Goal: Task Accomplishment & Management: Manage account settings

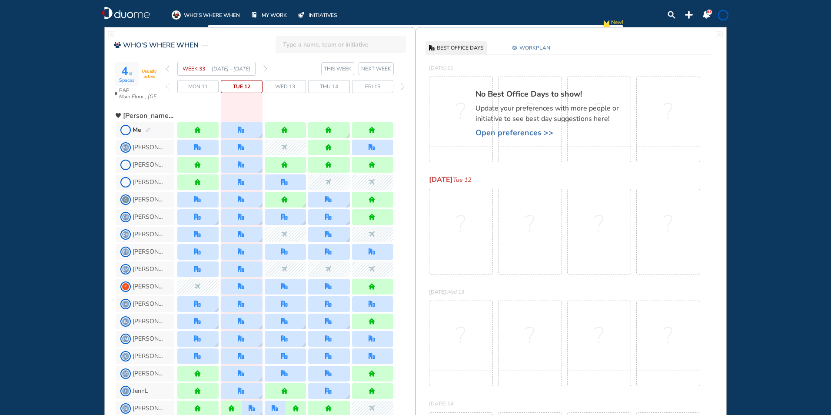
click at [266, 67] on img "forward week" at bounding box center [265, 68] width 4 height 7
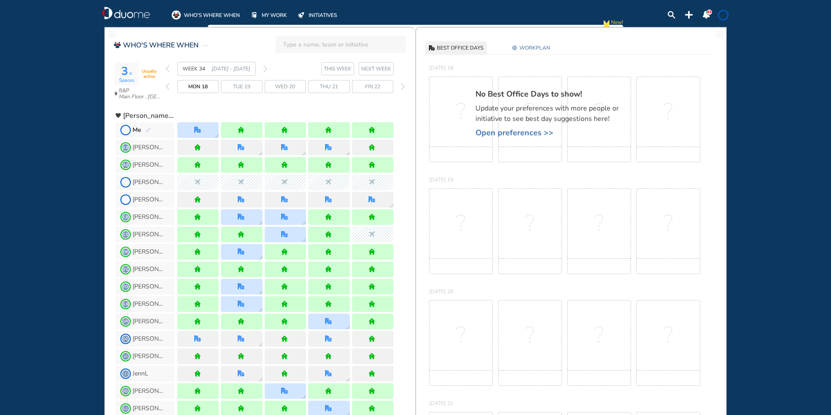
click at [149, 129] on img "pen-edit" at bounding box center [148, 130] width 5 height 6
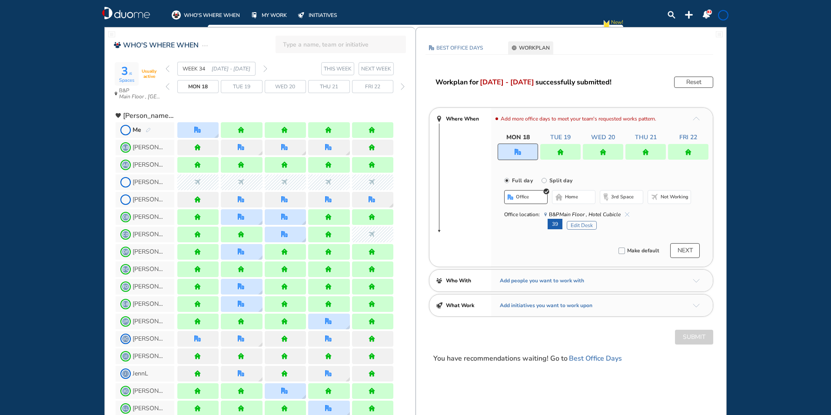
click at [552, 151] on div at bounding box center [560, 152] width 40 height 16
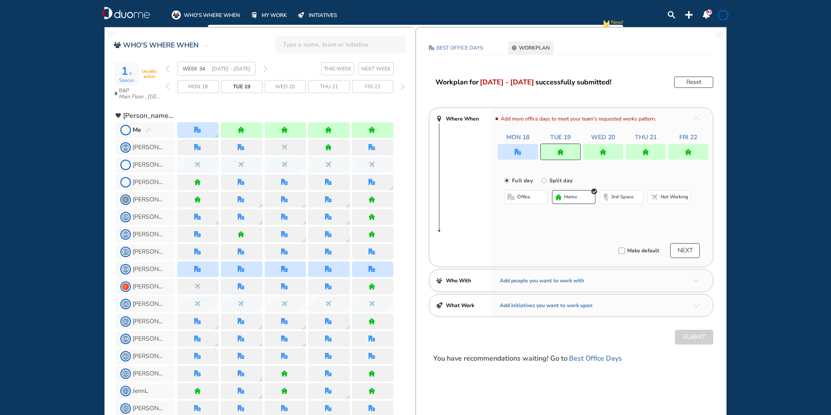
click at [526, 196] on span "office" at bounding box center [523, 196] width 13 height 7
click at [568, 223] on button "Select a Desk" at bounding box center [567, 225] width 39 height 9
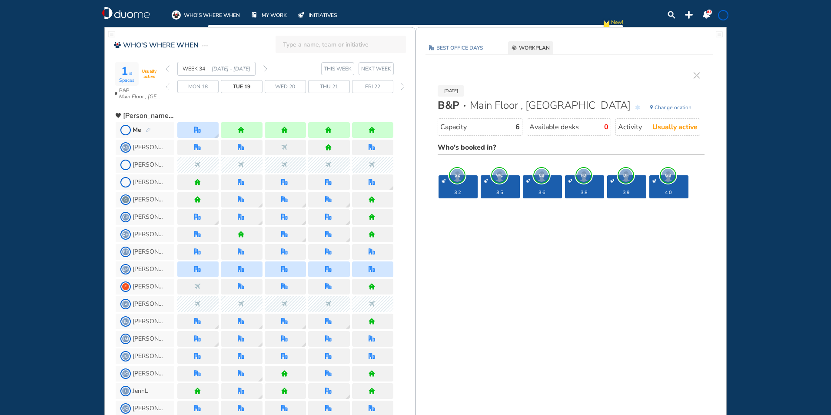
click at [697, 75] on img "cross-thin" at bounding box center [697, 75] width 7 height 7
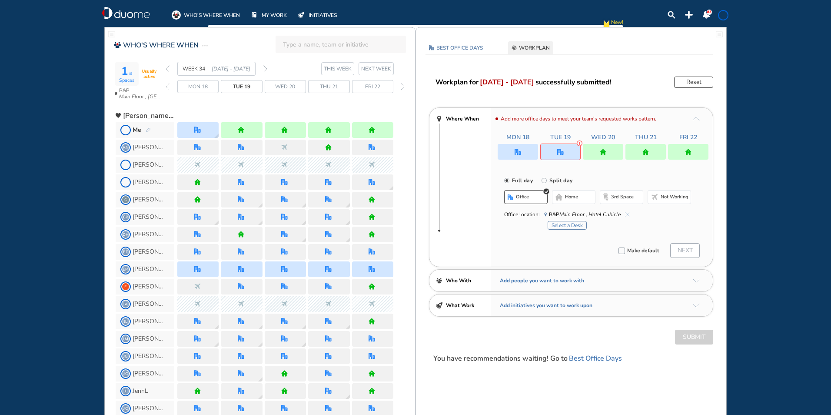
click at [566, 195] on span "home" at bounding box center [571, 196] width 13 height 7
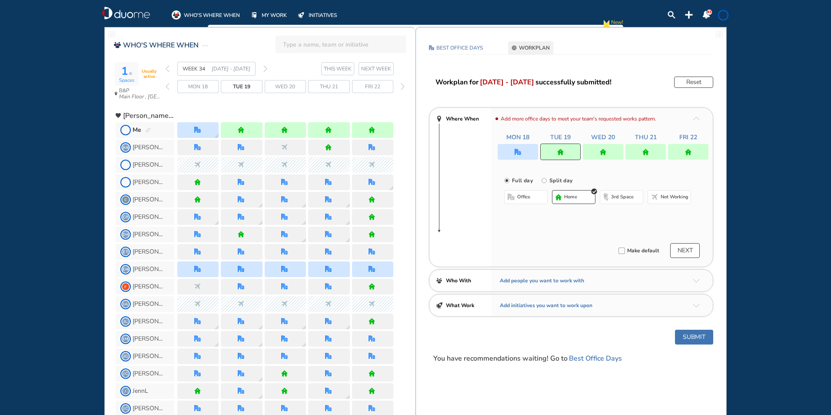
click at [264, 68] on img "forward week" at bounding box center [265, 68] width 4 height 7
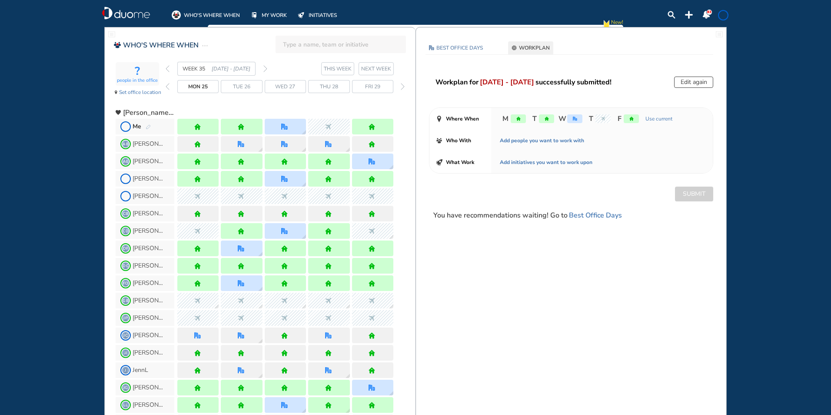
click at [148, 127] on img "pen-edit" at bounding box center [148, 127] width 5 height 6
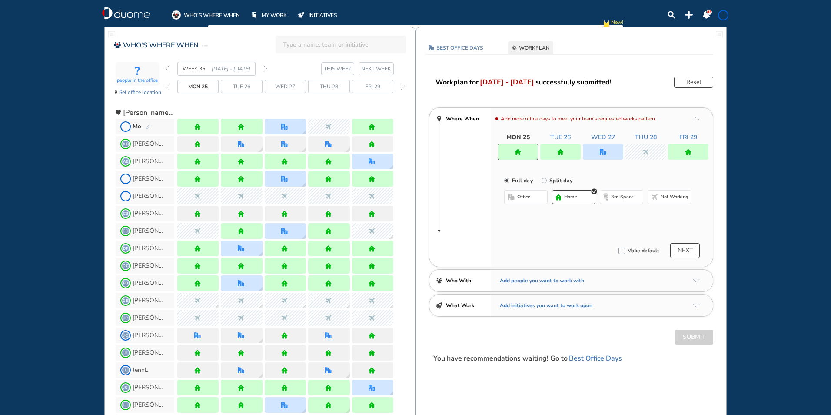
click at [522, 190] on button "office" at bounding box center [525, 197] width 43 height 14
click at [526, 211] on button "Select location" at bounding box center [527, 214] width 35 height 9
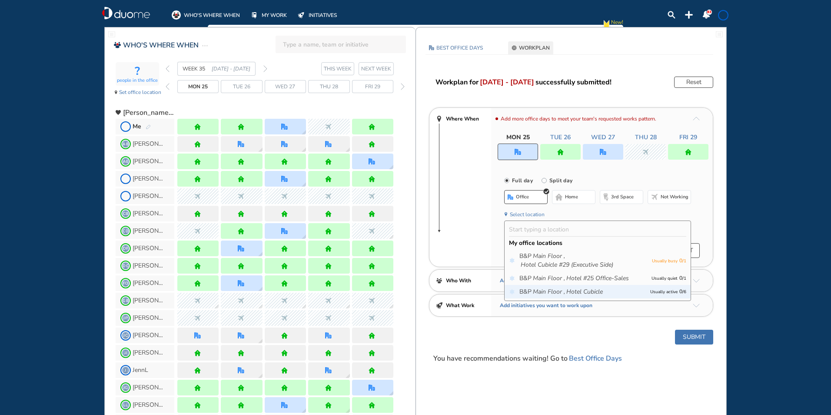
click at [555, 292] on icon "Main Floor ," at bounding box center [549, 291] width 32 height 9
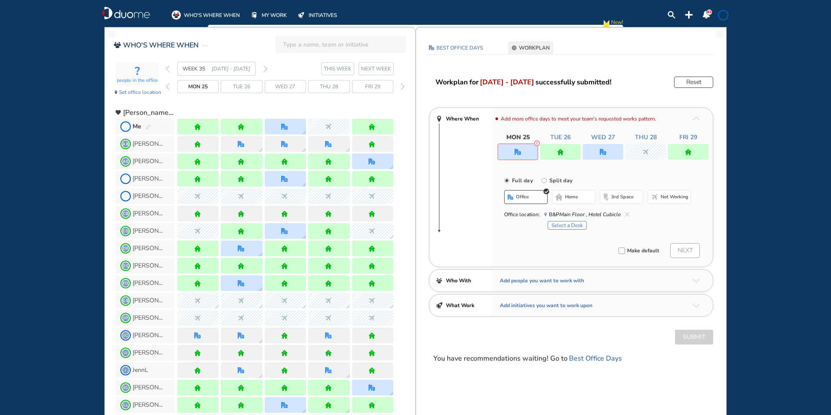
click at [563, 220] on div "Select a Desk" at bounding box center [619, 224] width 143 height 11
click at [563, 223] on button "Select a Desk" at bounding box center [567, 225] width 39 height 9
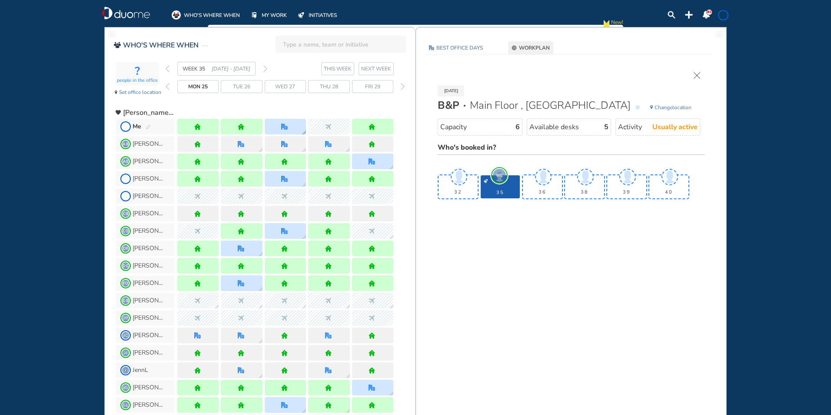
click at [282, 120] on div at bounding box center [285, 127] width 41 height 16
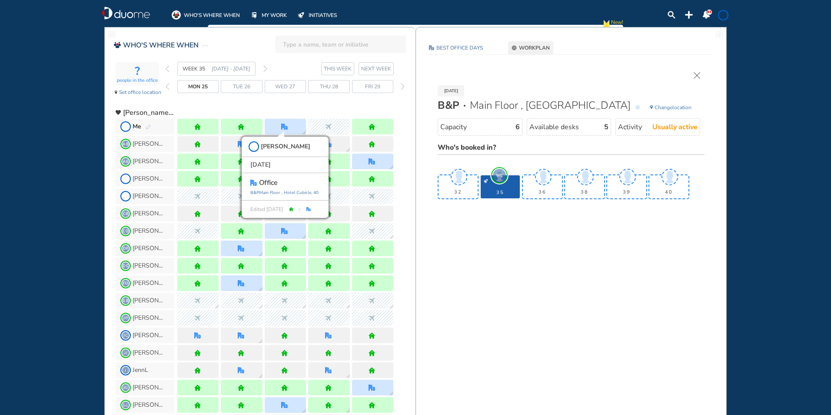
click at [696, 75] on img "cross-thin" at bounding box center [697, 75] width 7 height 7
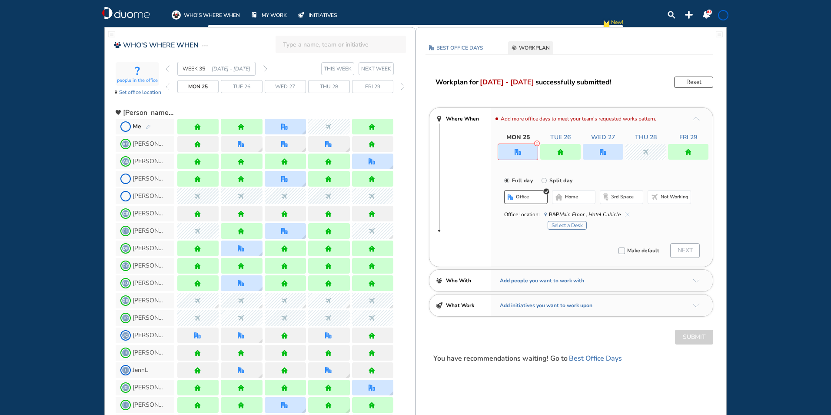
click at [518, 152] on img "office" at bounding box center [518, 152] width 7 height 7
click at [570, 199] on span "home" at bounding box center [571, 196] width 13 height 7
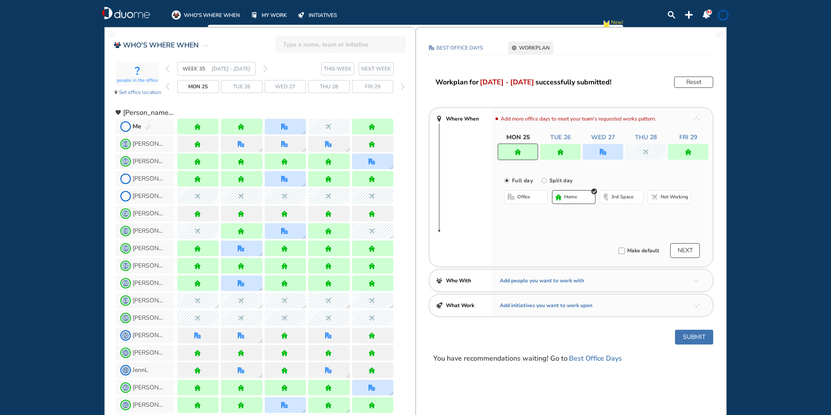
click at [605, 150] on img "office" at bounding box center [603, 152] width 7 height 7
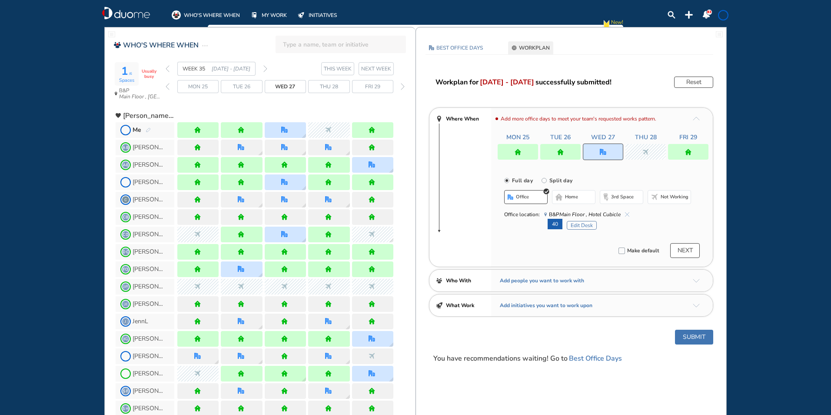
click at [579, 223] on button "Edit Desk" at bounding box center [582, 225] width 30 height 9
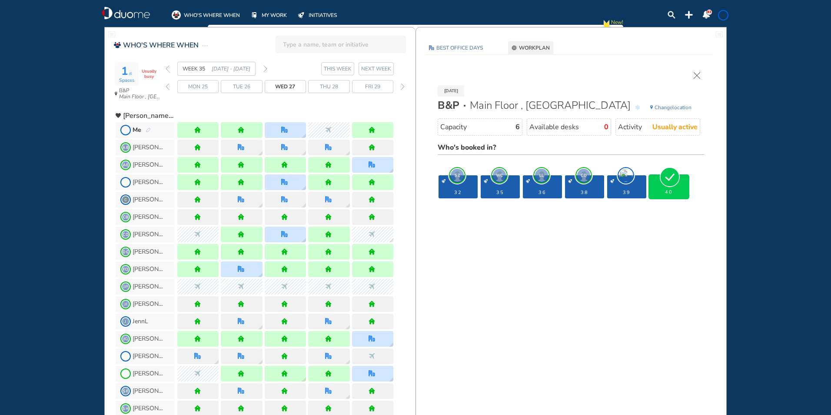
click at [697, 76] on img "cross-thin" at bounding box center [697, 75] width 7 height 7
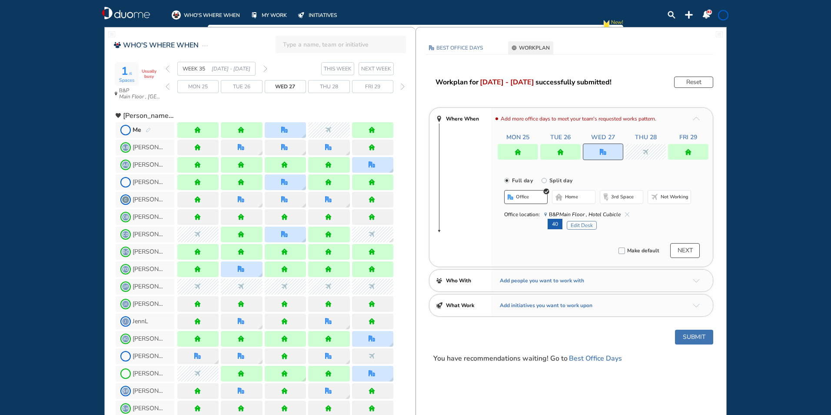
click at [266, 68] on img "forward week" at bounding box center [265, 68] width 4 height 7
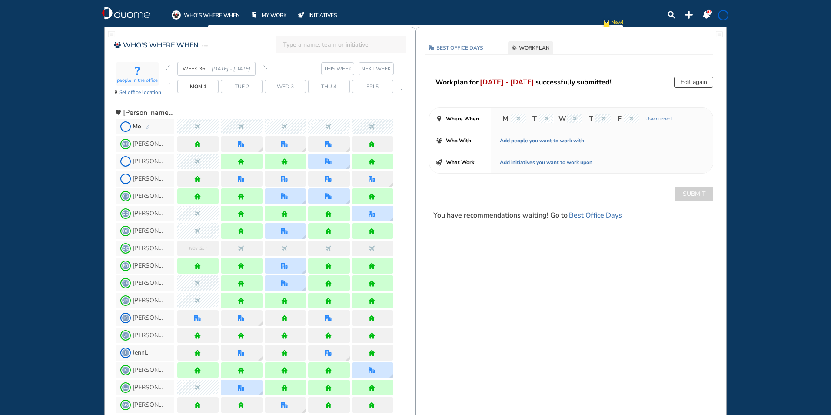
click at [266, 68] on img "forward week" at bounding box center [265, 68] width 4 height 7
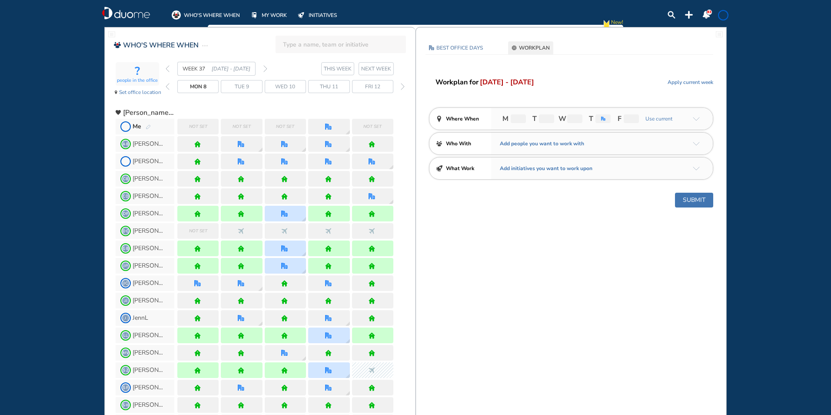
click at [151, 127] on span "Me" at bounding box center [145, 127] width 59 height 16
click at [146, 125] on img "pen-edit" at bounding box center [148, 127] width 5 height 6
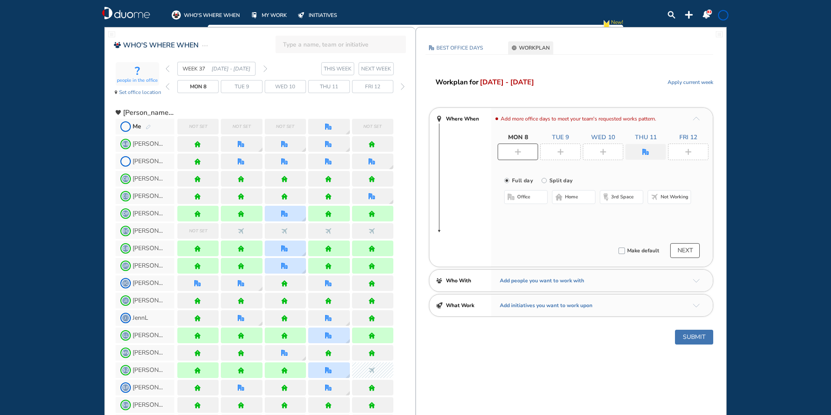
click at [515, 147] on div at bounding box center [518, 151] width 40 height 17
click at [565, 194] on button "home" at bounding box center [573, 197] width 43 height 14
click at [568, 152] on div at bounding box center [560, 151] width 40 height 17
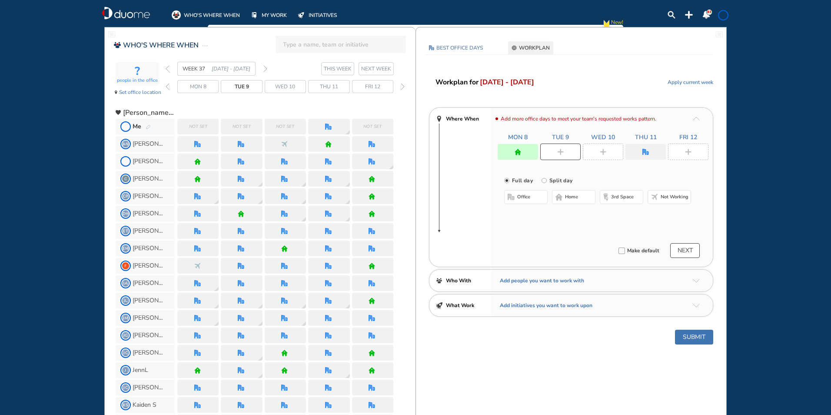
click at [563, 196] on button "home" at bounding box center [573, 197] width 43 height 14
click at [609, 151] on div at bounding box center [603, 151] width 40 height 17
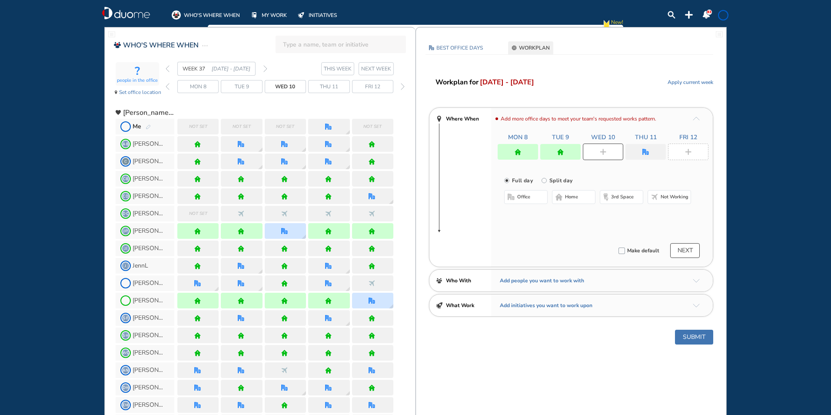
click at [566, 195] on span "home" at bounding box center [571, 196] width 13 height 7
click at [643, 152] on img "office" at bounding box center [645, 152] width 7 height 7
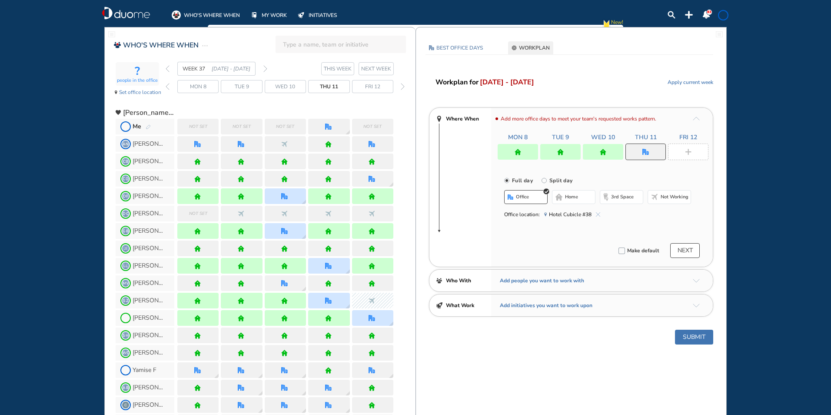
drag, startPoint x: 516, startPoint y: 195, endPoint x: 567, endPoint y: 203, distance: 51.6
click at [516, 195] on span "office" at bounding box center [522, 196] width 13 height 7
click at [596, 214] on img "cross-thin-blue" at bounding box center [598, 214] width 4 height 4
click at [531, 215] on button "Select location" at bounding box center [527, 214] width 35 height 9
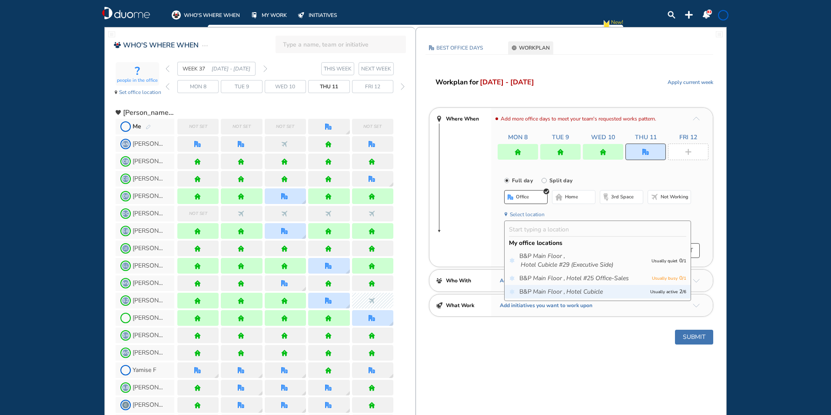
click at [547, 290] on icon "Main Floor ," at bounding box center [549, 291] width 32 height 9
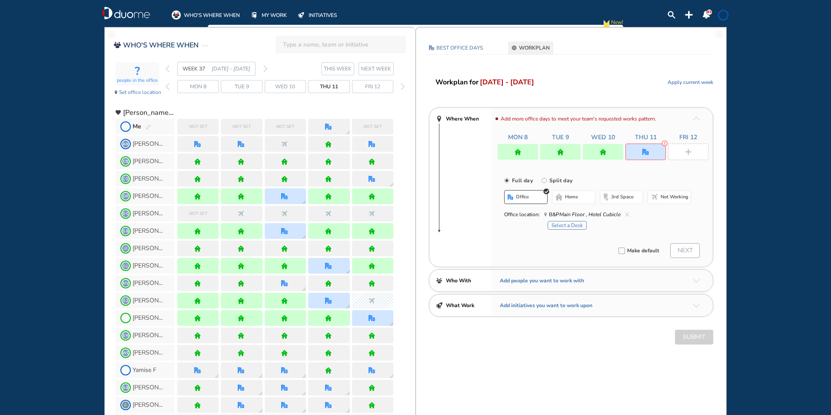
click at [558, 223] on button "Select a Desk" at bounding box center [567, 225] width 39 height 9
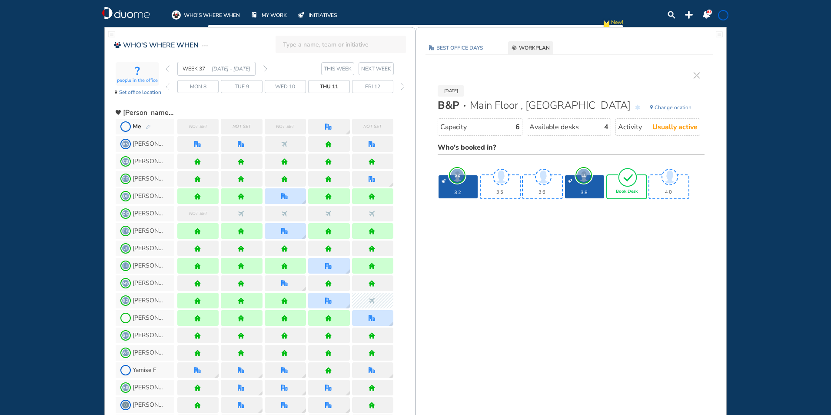
click at [627, 189] on span "Book Desk" at bounding box center [627, 191] width 22 height 5
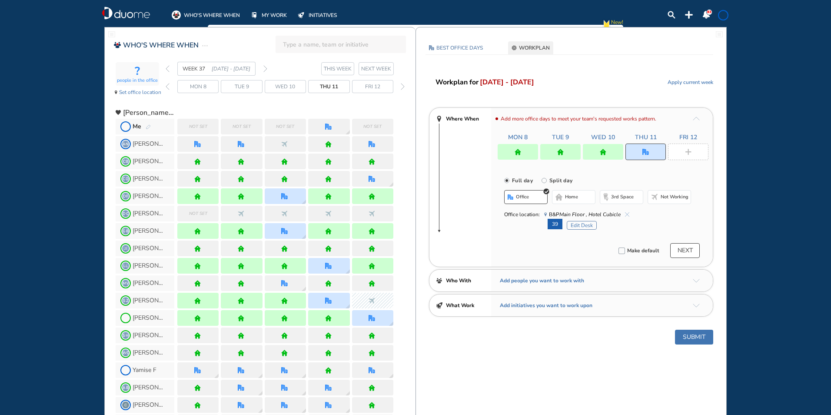
click at [688, 146] on div at bounding box center [688, 151] width 40 height 17
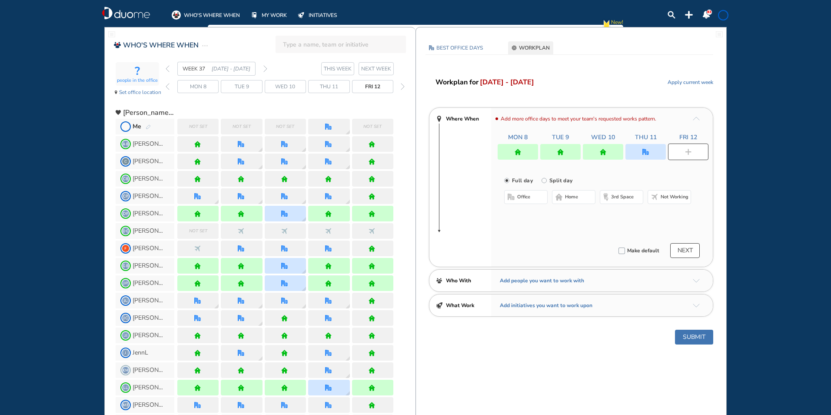
click at [569, 198] on span "home" at bounding box center [571, 196] width 13 height 7
click at [689, 333] on button "Submit" at bounding box center [694, 336] width 38 height 15
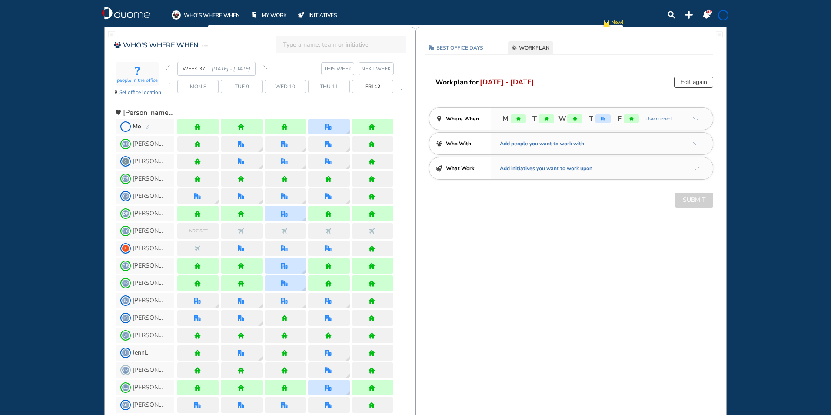
click at [725, 16] on span at bounding box center [723, 15] width 7 height 7
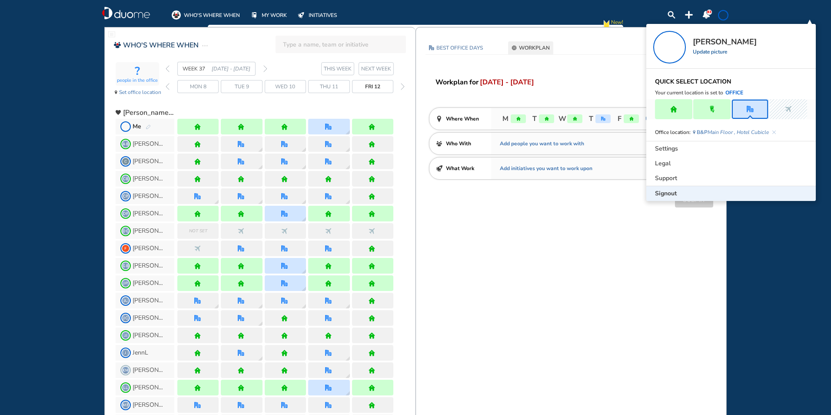
click at [665, 192] on span "Signout" at bounding box center [666, 193] width 22 height 9
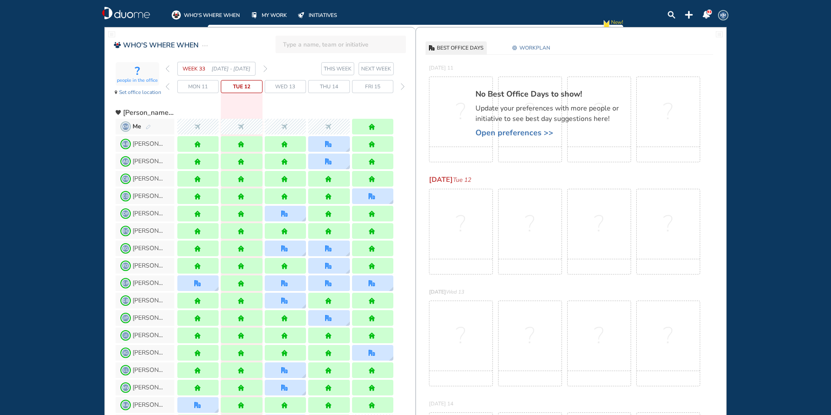
click at [264, 67] on img "forward week" at bounding box center [265, 68] width 4 height 7
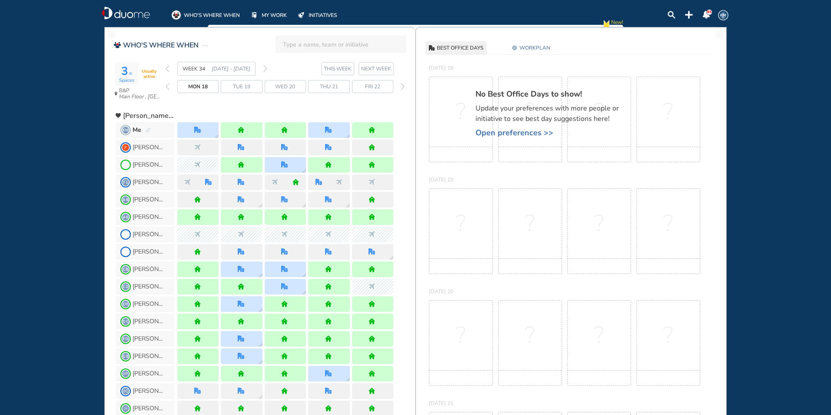
click at [266, 70] on img "forward week" at bounding box center [265, 68] width 4 height 7
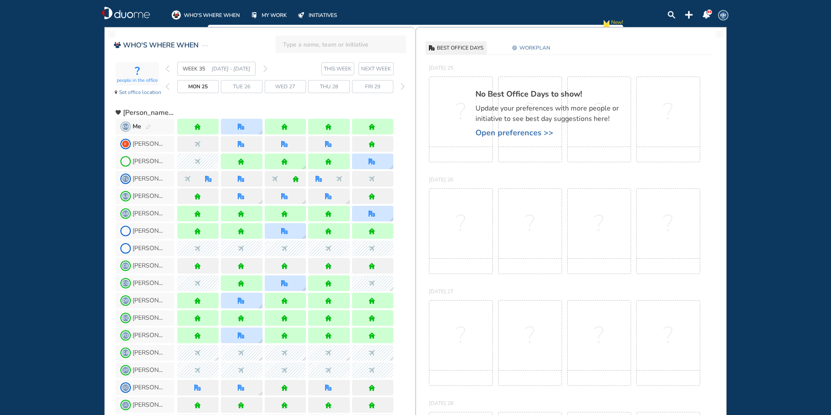
click at [146, 126] on img "pen-edit" at bounding box center [148, 127] width 5 height 6
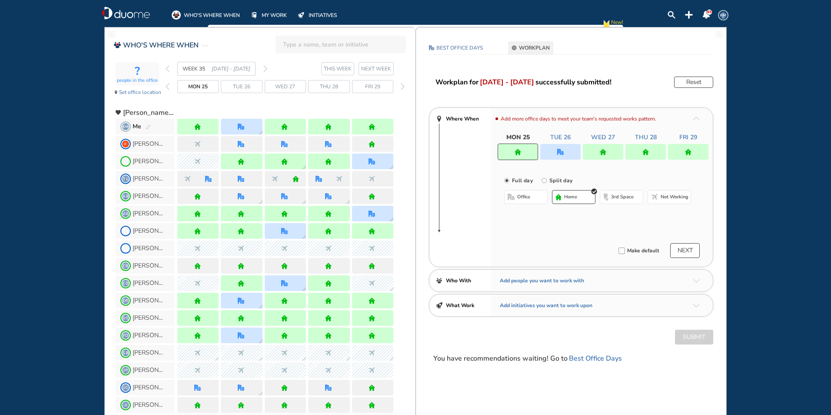
click at [566, 151] on div at bounding box center [560, 152] width 40 height 16
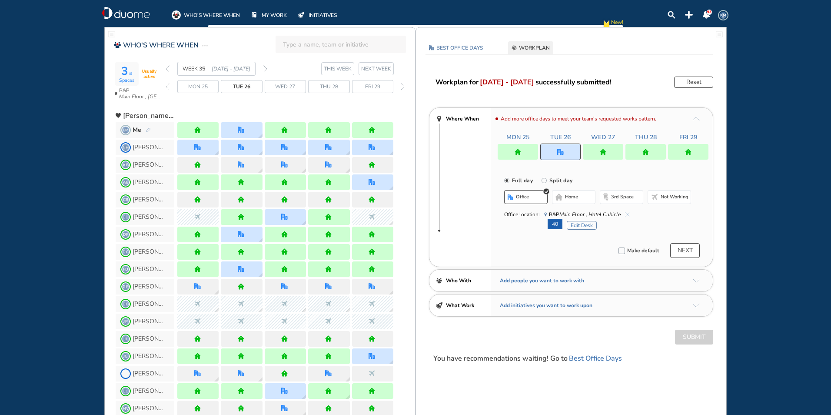
click at [626, 213] on img "cross-thin-blue" at bounding box center [627, 214] width 4 height 4
click at [562, 196] on button "home" at bounding box center [573, 197] width 43 height 14
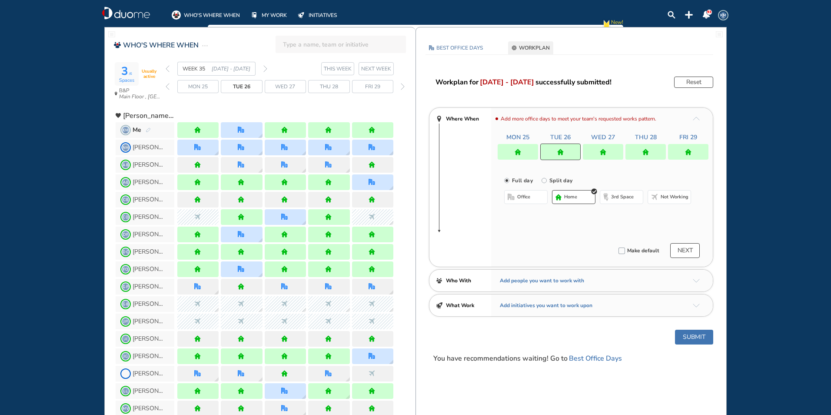
click at [594, 149] on div at bounding box center [603, 152] width 40 height 16
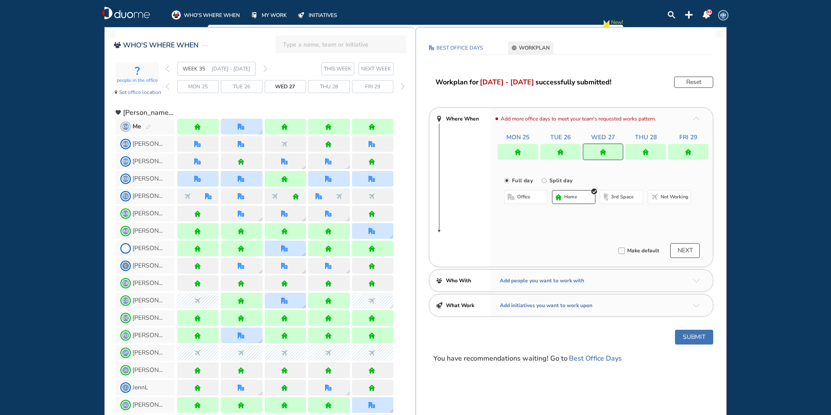
click at [516, 194] on button "office" at bounding box center [525, 197] width 43 height 14
click at [614, 213] on img "cross-thin-blue" at bounding box center [614, 214] width 4 height 4
click at [522, 214] on button "Select location" at bounding box center [527, 214] width 35 height 9
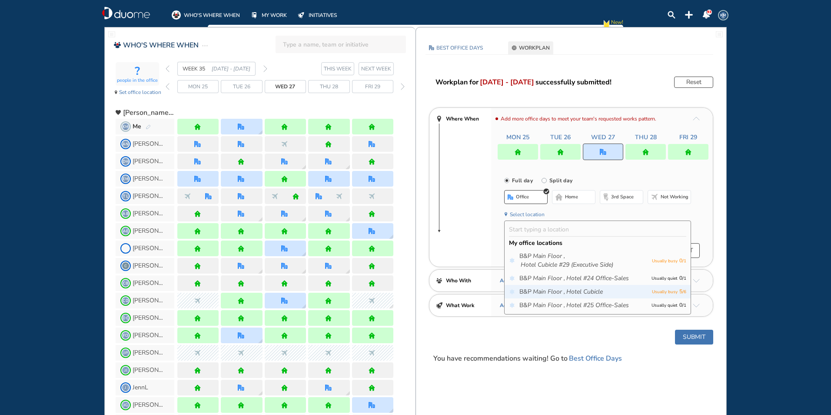
click at [550, 292] on icon "Main Floor ," at bounding box center [549, 291] width 32 height 9
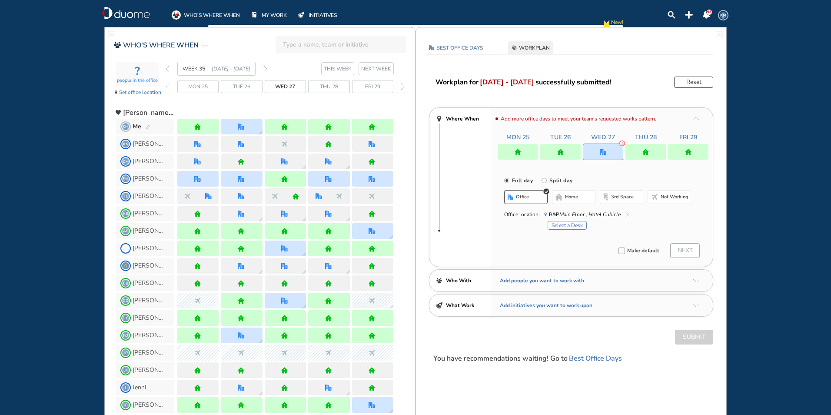
click at [565, 225] on button "Select a Desk" at bounding box center [567, 225] width 39 height 9
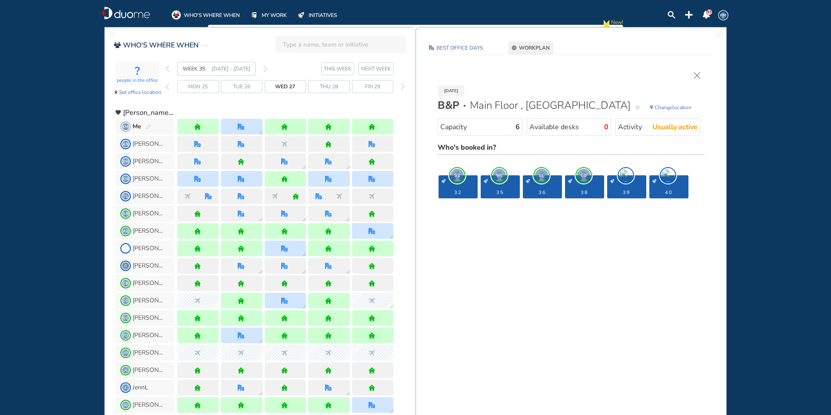
click at [489, 184] on div "35" at bounding box center [500, 186] width 39 height 23
click at [698, 73] on img "cross-thin" at bounding box center [697, 75] width 7 height 7
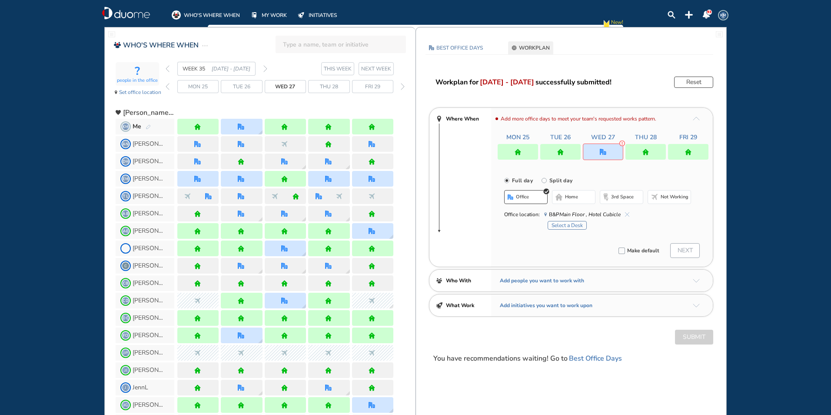
click at [571, 226] on button "Select a Desk" at bounding box center [567, 225] width 39 height 9
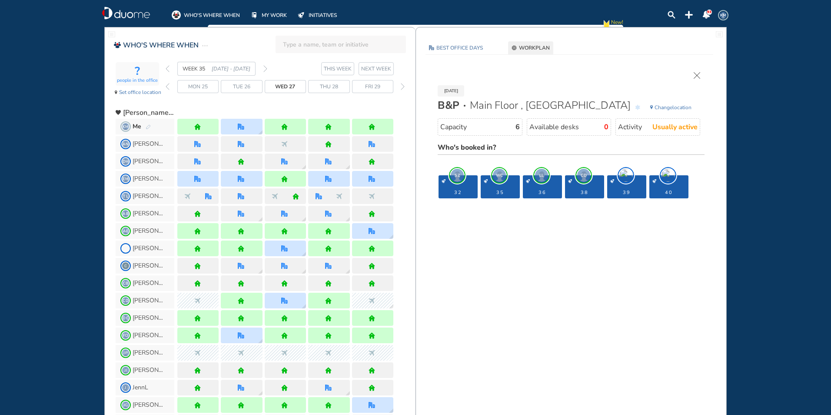
click at [146, 124] on img "pen-edit" at bounding box center [148, 127] width 5 height 6
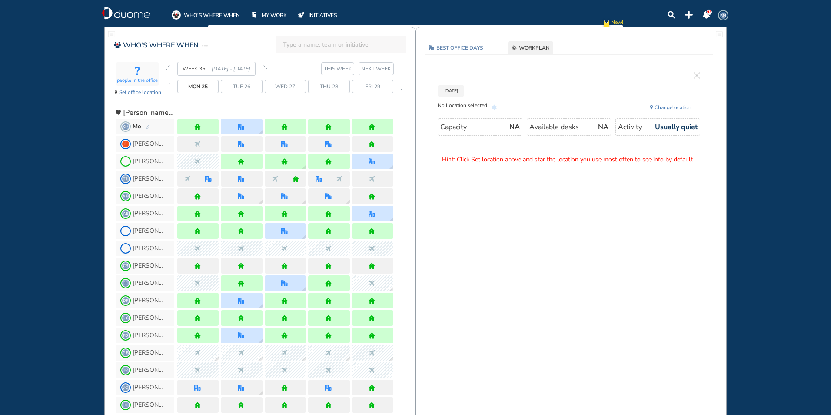
click at [266, 68] on img "forward week" at bounding box center [265, 68] width 4 height 7
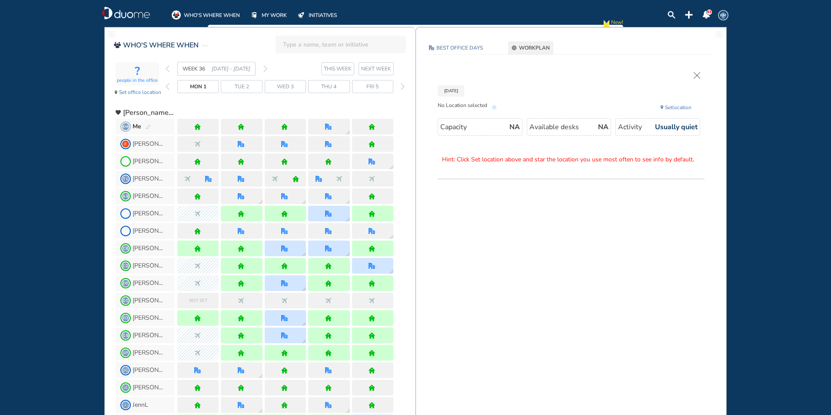
click at [167, 67] on img "back week" at bounding box center [168, 68] width 4 height 7
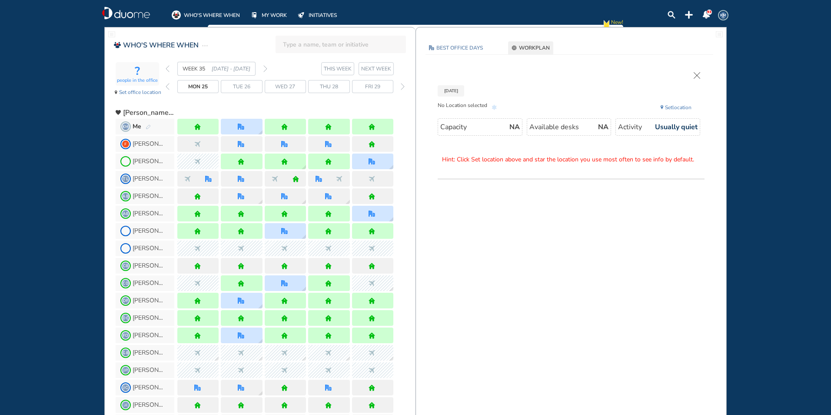
click at [150, 127] on img "pen-edit" at bounding box center [148, 127] width 5 height 6
drag, startPoint x: 146, startPoint y: 127, endPoint x: 318, endPoint y: 106, distance: 173.4
click at [146, 126] on img "pen-edit" at bounding box center [148, 127] width 5 height 6
click at [698, 76] on img "cross-thin" at bounding box center [697, 75] width 7 height 7
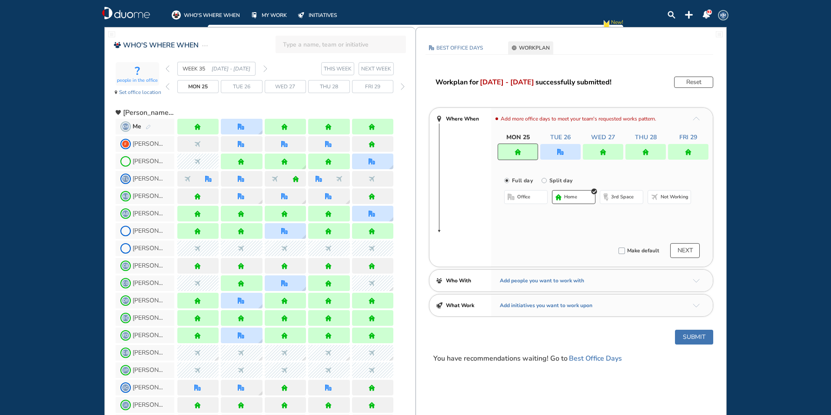
click at [563, 150] on img "office" at bounding box center [560, 152] width 7 height 7
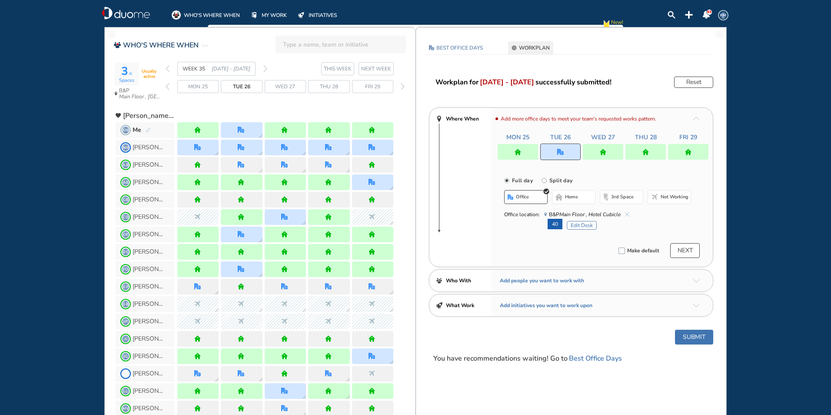
click at [625, 212] on img "cross-thin-blue" at bounding box center [627, 214] width 4 height 4
click at [571, 194] on span "home" at bounding box center [571, 196] width 13 height 7
click at [601, 149] on img "home" at bounding box center [603, 152] width 7 height 7
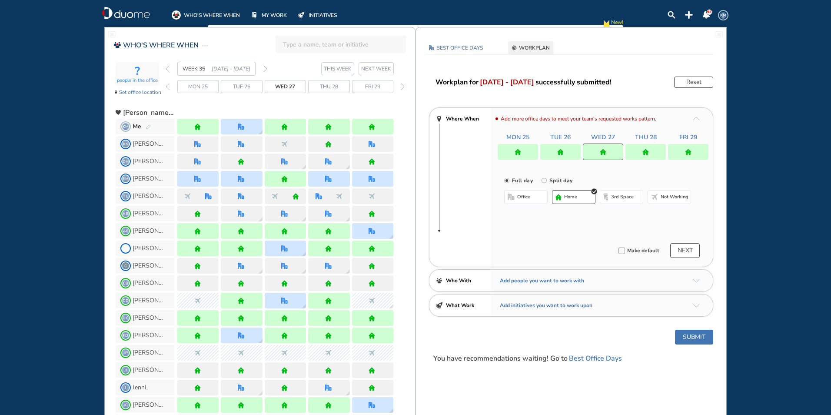
click at [509, 196] on img "office-bdbdbd" at bounding box center [511, 196] width 7 height 7
click at [615, 213] on img "cross-thin-blue" at bounding box center [614, 214] width 4 height 4
click at [516, 216] on button "Select location" at bounding box center [527, 214] width 35 height 9
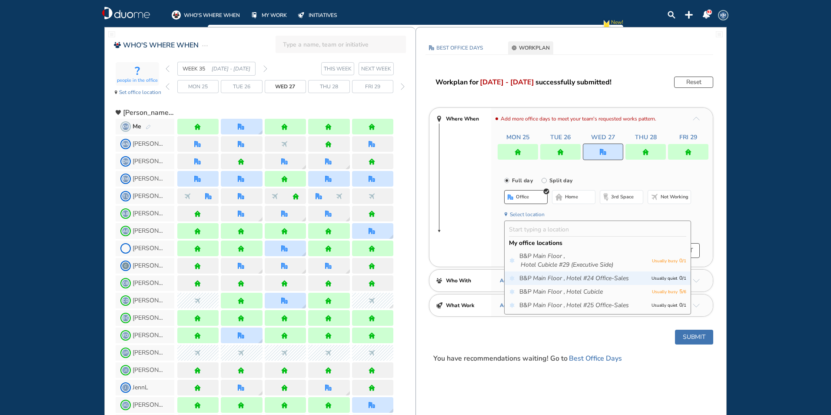
scroll to position [43, 0]
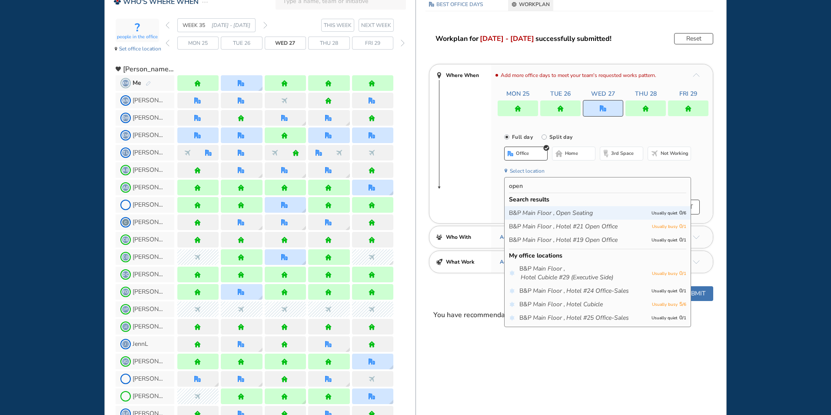
type input "open"
click at [545, 213] on icon "Main Floor ," at bounding box center [538, 213] width 32 height 9
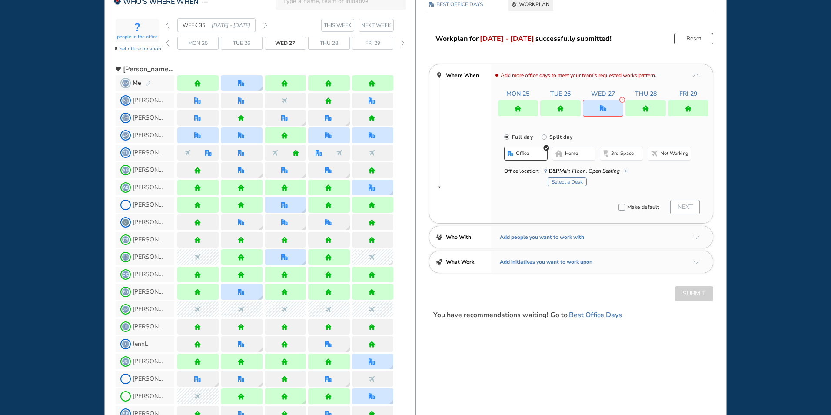
click at [575, 180] on button "Select a Desk" at bounding box center [567, 181] width 39 height 9
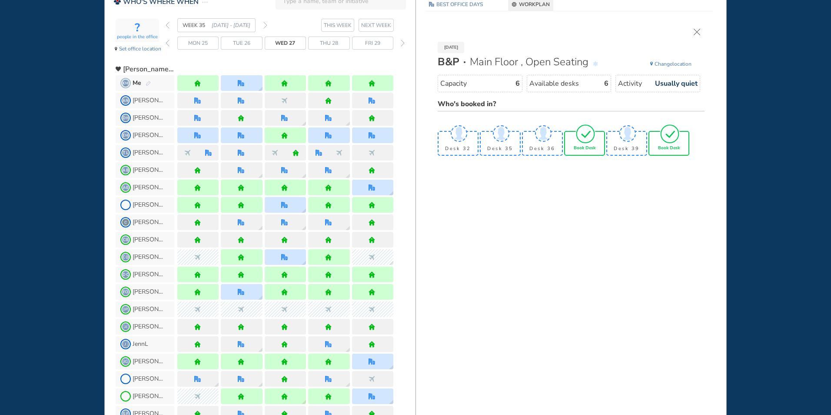
click at [668, 148] on span "Book Desk" at bounding box center [669, 148] width 22 height 5
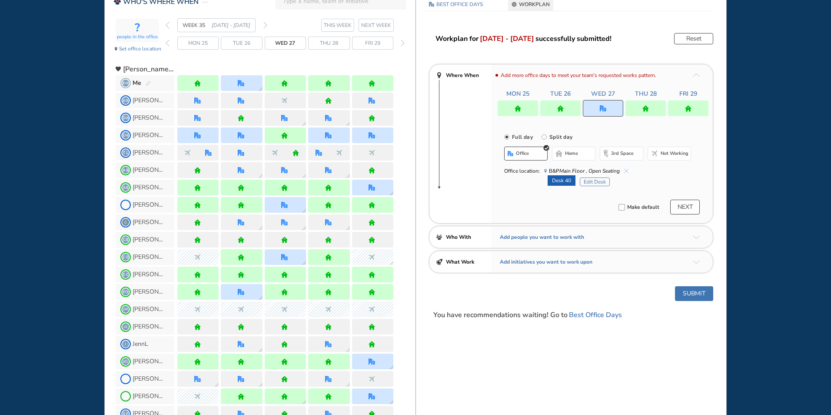
click at [693, 290] on button "Submit" at bounding box center [694, 293] width 38 height 15
click at [266, 24] on img "forward week" at bounding box center [265, 25] width 4 height 7
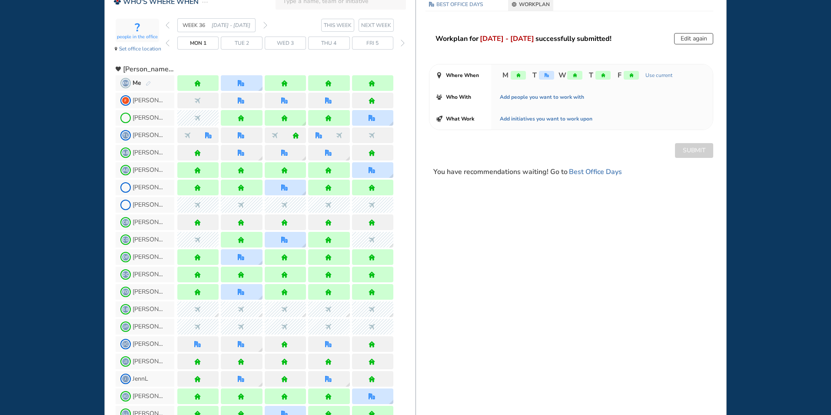
click at [147, 84] on img "pen-edit" at bounding box center [148, 84] width 5 height 6
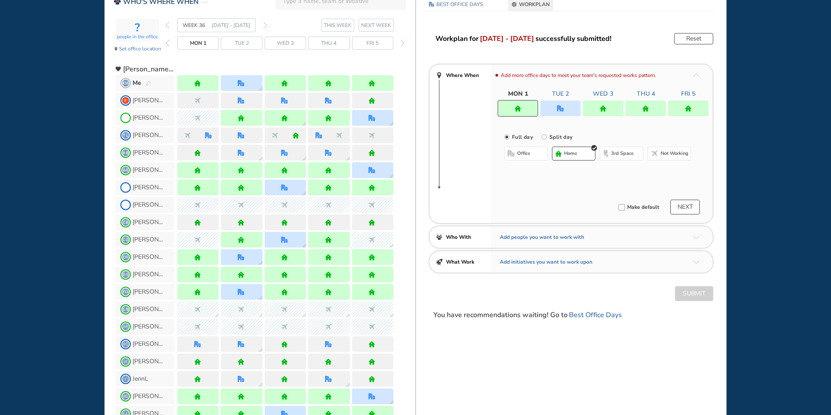
click at [560, 105] on img "office" at bounding box center [560, 108] width 7 height 7
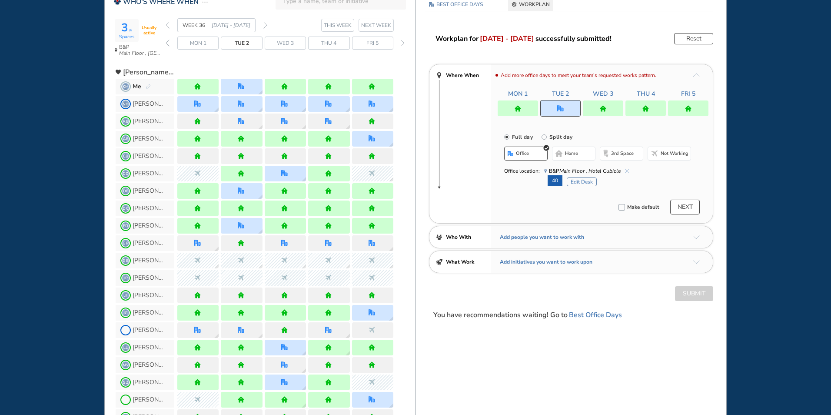
click at [264, 24] on img "forward week" at bounding box center [265, 25] width 4 height 7
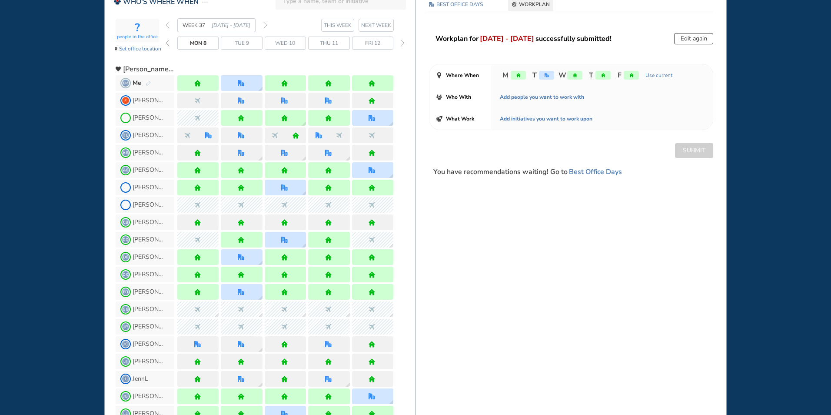
click at [147, 82] on img "pen-edit" at bounding box center [148, 84] width 5 height 6
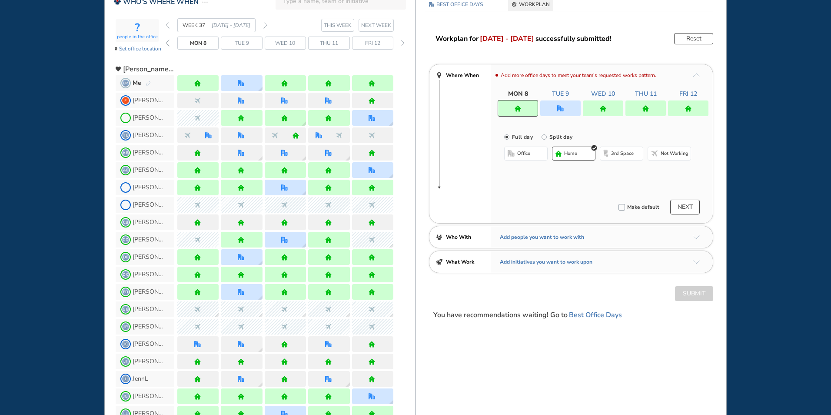
click at [558, 103] on div at bounding box center [560, 108] width 40 height 16
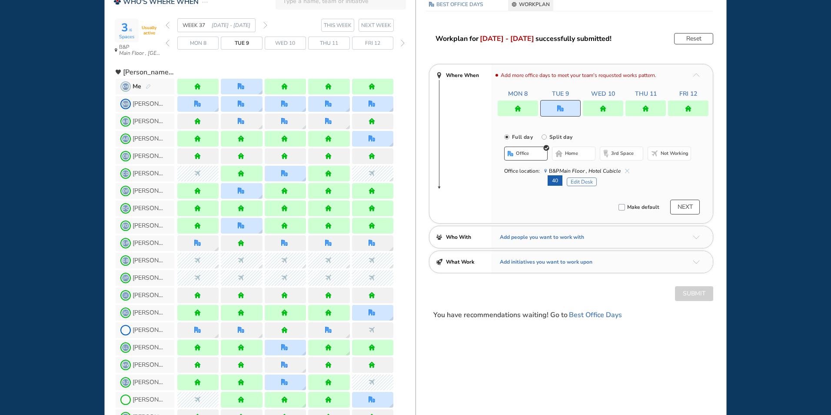
click at [628, 170] on img "cross-thin-blue" at bounding box center [627, 171] width 4 height 4
click at [579, 151] on button "home" at bounding box center [573, 153] width 43 height 14
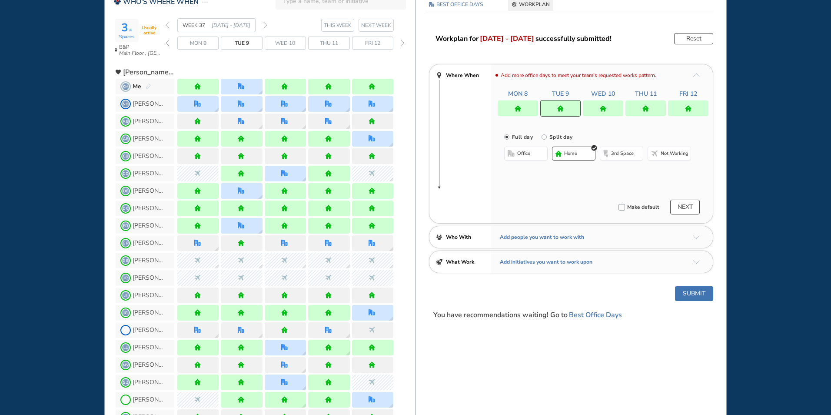
click at [649, 105] on img "home" at bounding box center [645, 108] width 7 height 7
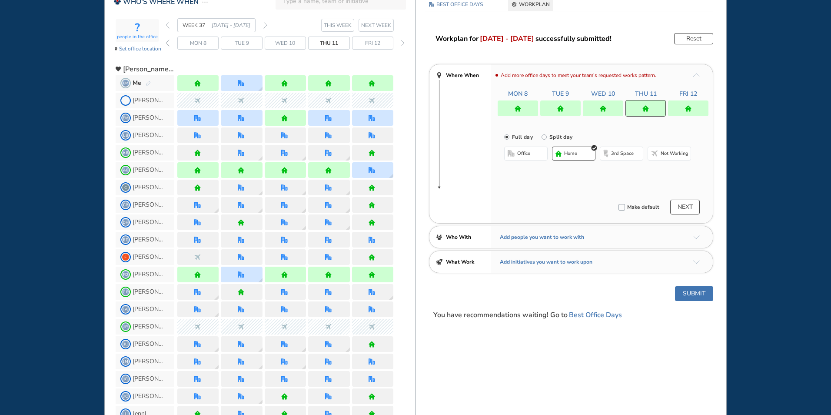
click at [532, 153] on button "office" at bounding box center [525, 153] width 43 height 14
click at [587, 170] on img "cross-thin-blue" at bounding box center [587, 171] width 4 height 4
click at [535, 170] on button "Select location" at bounding box center [527, 170] width 35 height 9
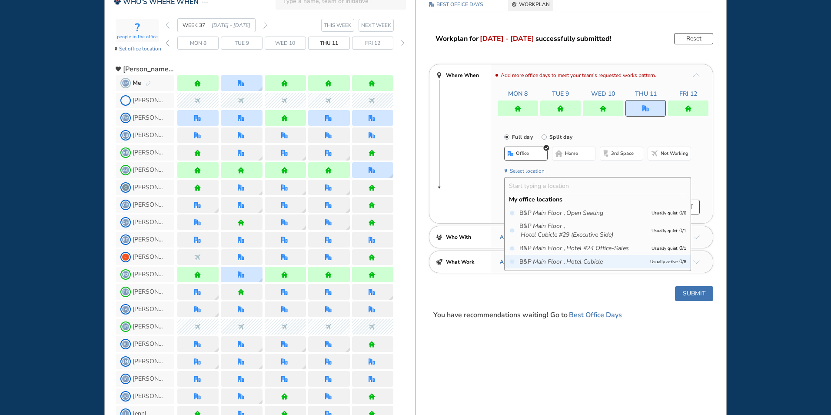
click at [554, 258] on icon "Main Floor ," at bounding box center [549, 261] width 32 height 9
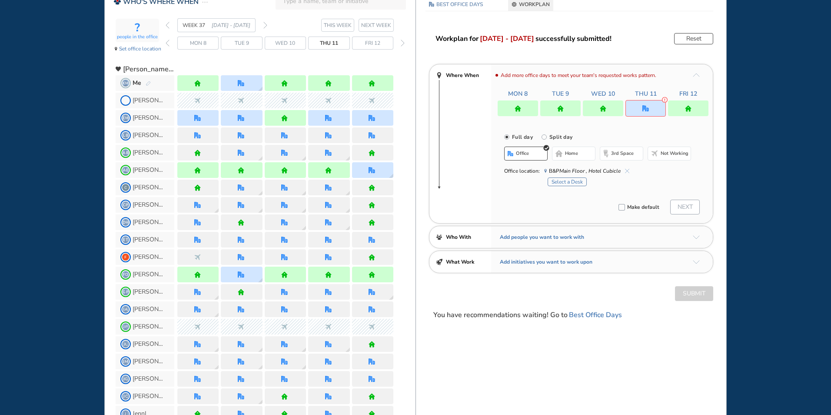
click at [572, 183] on button "Select a Desk" at bounding box center [567, 181] width 39 height 9
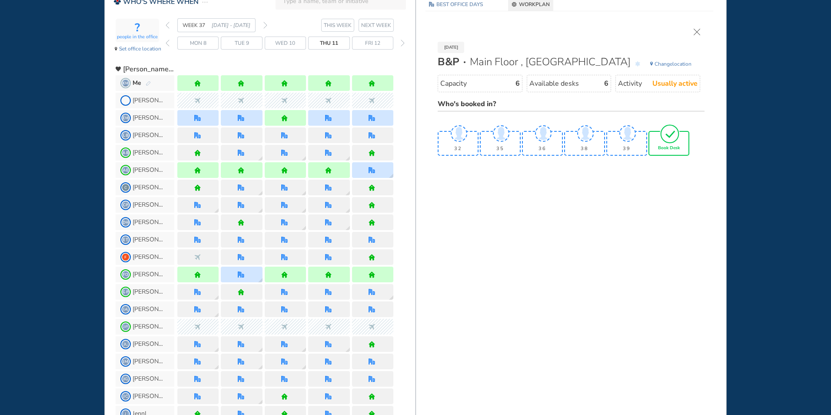
click at [667, 143] on img "tick-rounded-outline" at bounding box center [670, 133] width 20 height 20
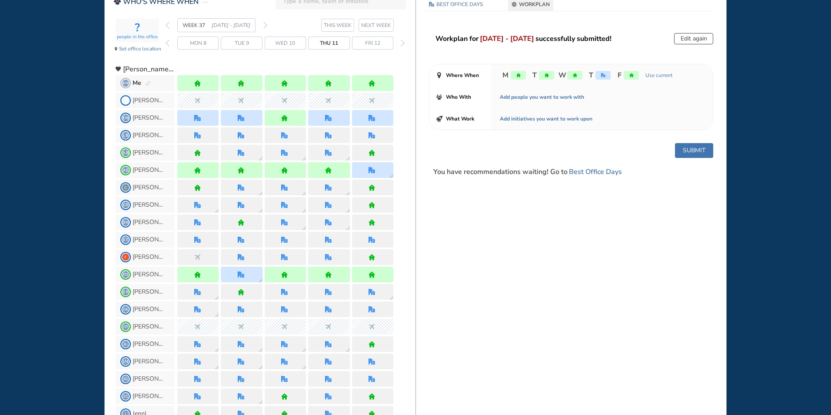
click at [686, 146] on button "Submit" at bounding box center [694, 150] width 38 height 15
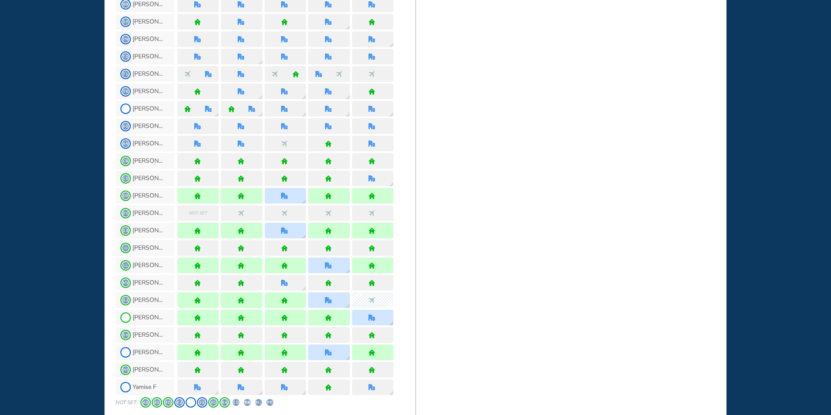
scroll to position [565, 0]
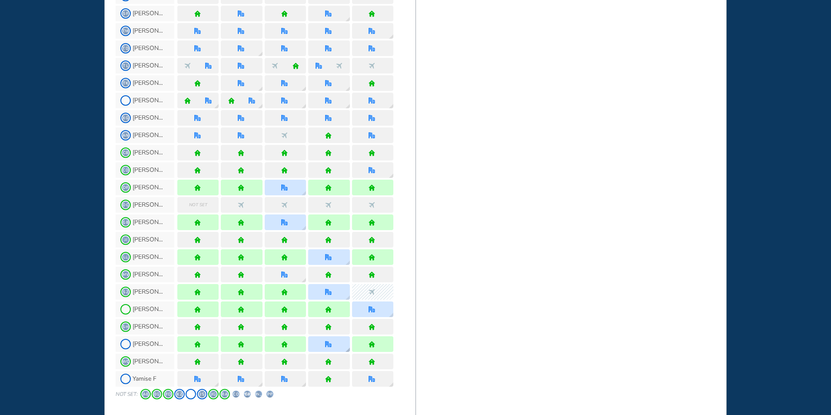
click at [335, 347] on div at bounding box center [328, 344] width 41 height 16
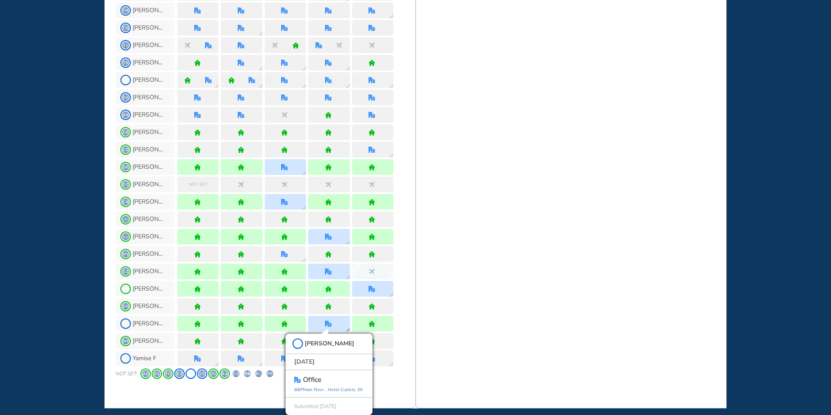
click at [334, 389] on icon "Hotel Cubicle" at bounding box center [341, 389] width 27 height 6
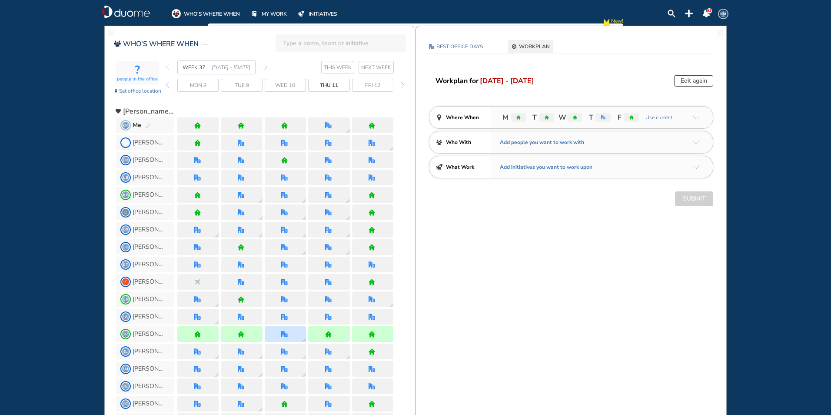
scroll to position [0, 0]
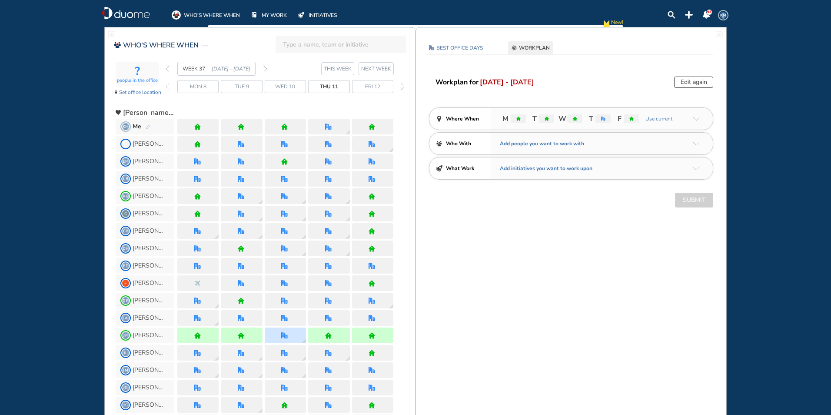
click at [146, 125] on img "pen-edit" at bounding box center [148, 127] width 5 height 6
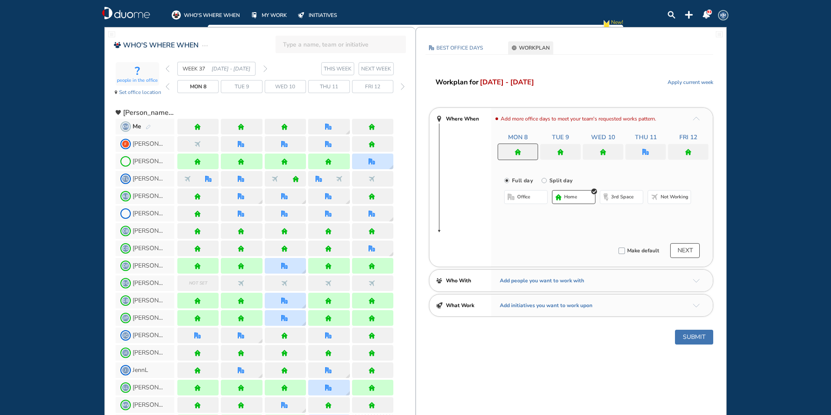
click at [644, 151] on img "office" at bounding box center [645, 152] width 7 height 7
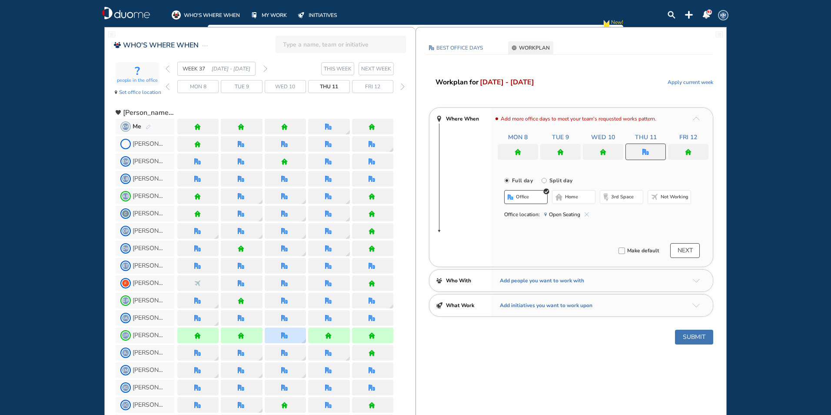
click at [585, 213] on img "cross-thin-blue" at bounding box center [587, 214] width 4 height 4
click at [535, 211] on span "Office location:" at bounding box center [522, 214] width 36 height 9
drag, startPoint x: 535, startPoint y: 214, endPoint x: 550, endPoint y: 214, distance: 14.8
click at [539, 214] on div "Office location: Open Seating" at bounding box center [597, 214] width 187 height 9
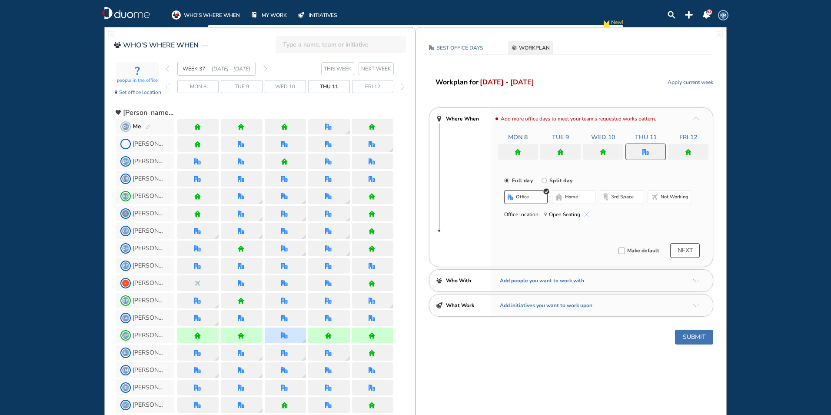
drag, startPoint x: 550, startPoint y: 214, endPoint x: 576, endPoint y: 212, distance: 26.1
click at [576, 212] on span "Open Seating" at bounding box center [564, 214] width 31 height 9
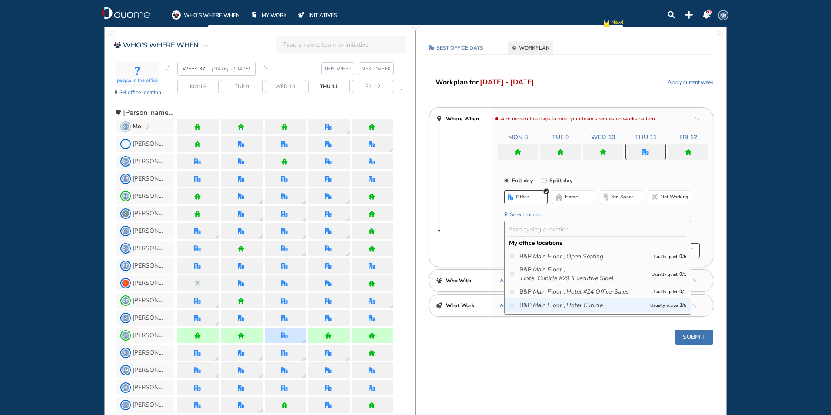
click at [547, 303] on icon "Main Floor ," at bounding box center [549, 305] width 32 height 9
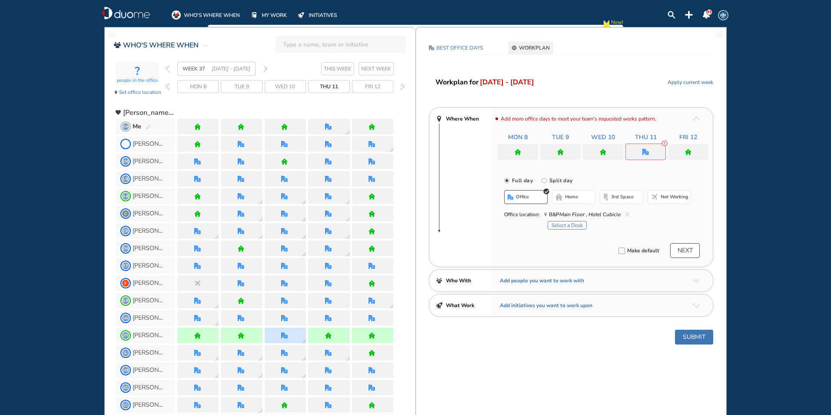
click at [562, 225] on button "Select a Desk" at bounding box center [567, 225] width 39 height 9
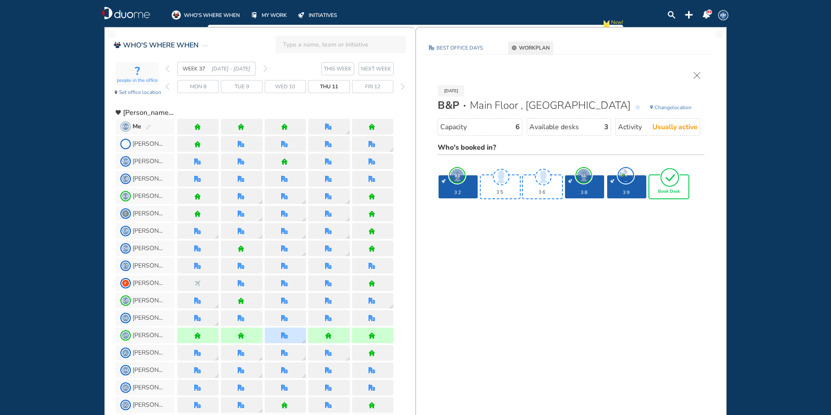
click at [682, 186] on div "Book Desk" at bounding box center [668, 186] width 39 height 23
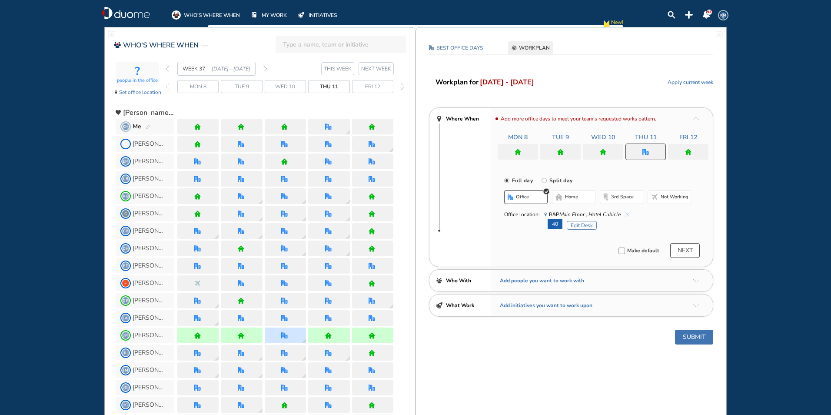
click at [694, 337] on button "Submit" at bounding box center [694, 336] width 38 height 15
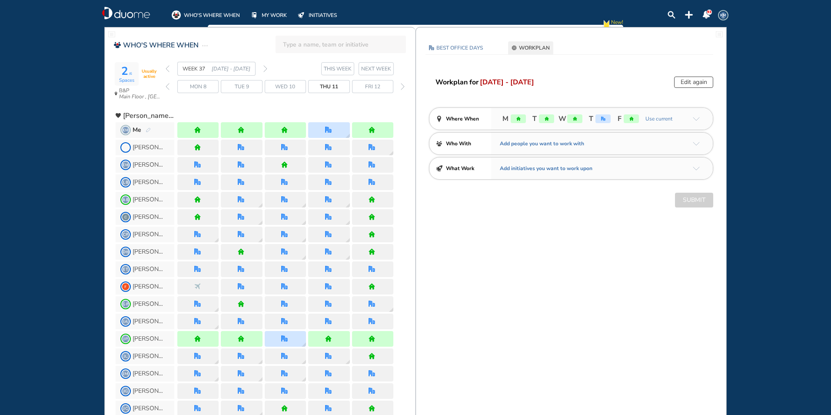
click at [690, 81] on button "Edit again" at bounding box center [693, 81] width 39 height 11
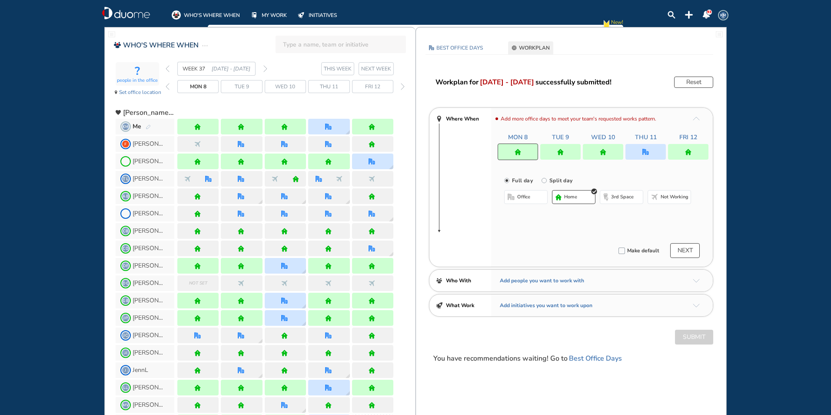
click at [633, 150] on div at bounding box center [645, 152] width 40 height 16
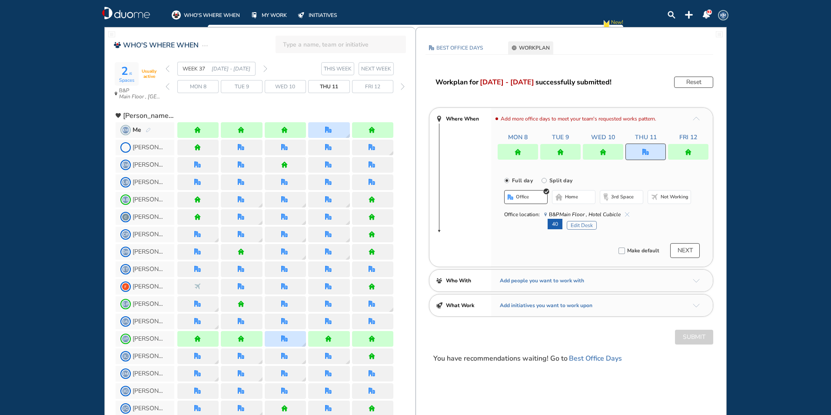
click at [625, 215] on img "cross-thin-blue" at bounding box center [627, 214] width 4 height 4
click at [571, 195] on span "home" at bounding box center [571, 196] width 13 height 7
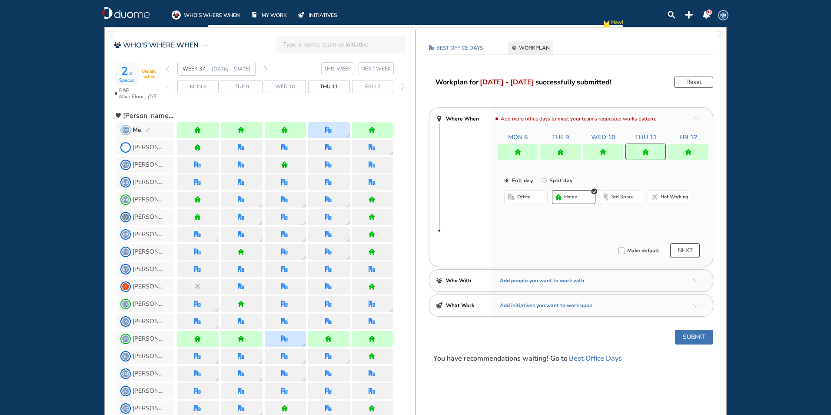
click at [526, 192] on button "office" at bounding box center [525, 197] width 43 height 14
click at [529, 214] on button "Select location" at bounding box center [527, 214] width 35 height 9
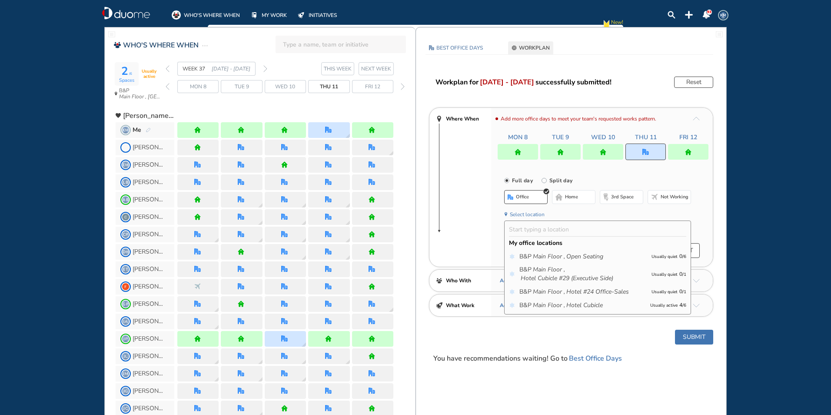
click at [540, 305] on icon "Main Floor ," at bounding box center [549, 305] width 32 height 9
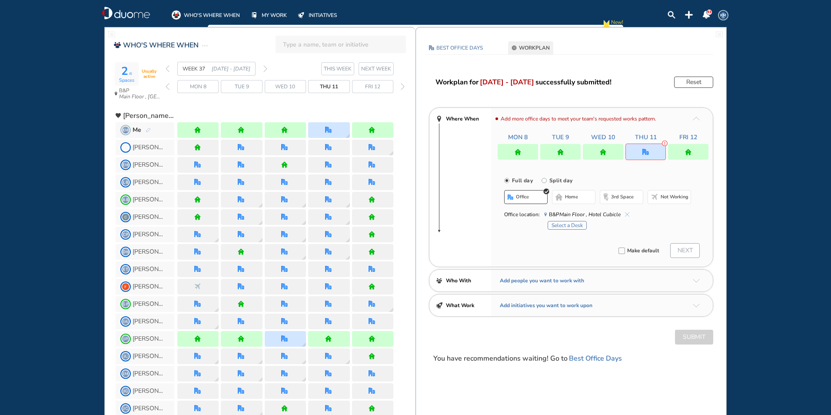
click at [564, 223] on button "Select a Desk" at bounding box center [567, 225] width 39 height 9
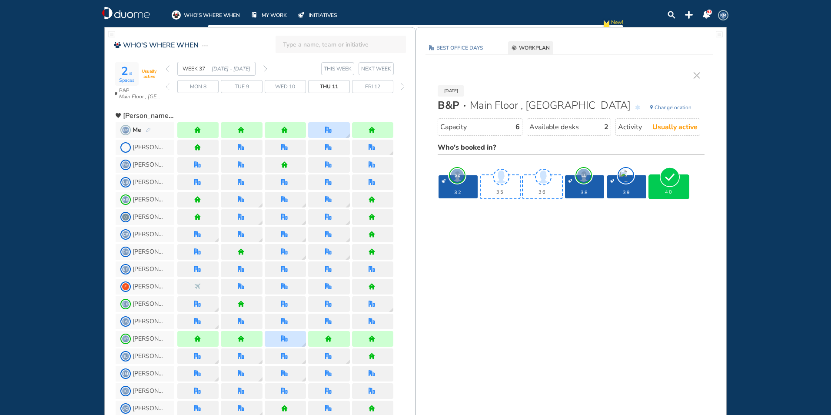
click at [670, 187] on div "40" at bounding box center [668, 186] width 39 height 23
click at [694, 75] on img "cross-thin" at bounding box center [697, 75] width 7 height 7
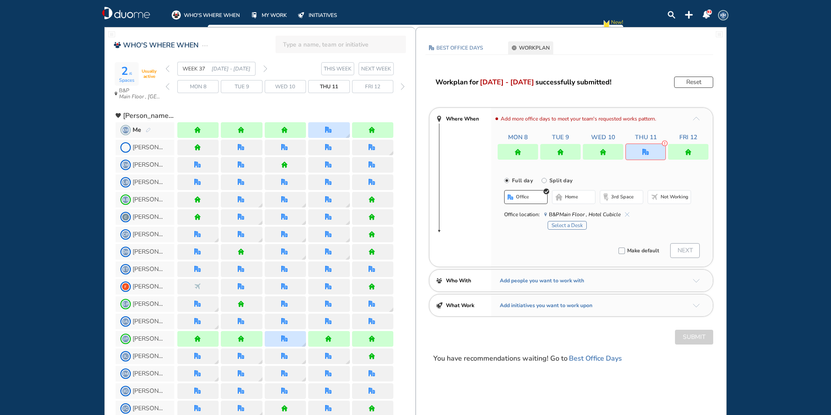
click at [266, 70] on img "forward week" at bounding box center [265, 68] width 4 height 7
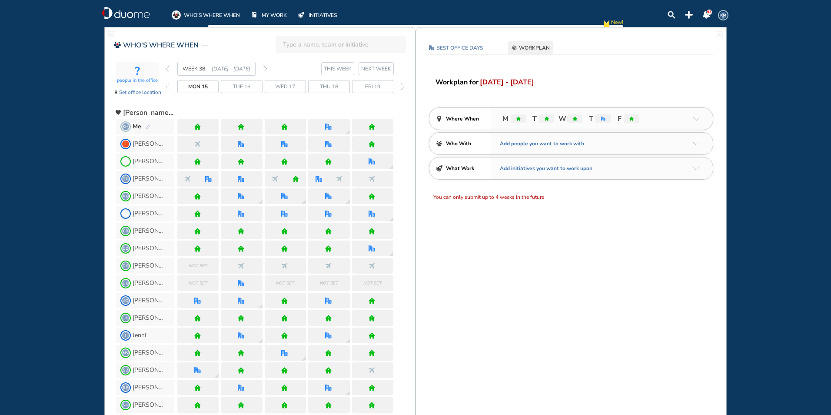
click at [165, 67] on div "? people in the office Set office location WEEK 38 15 - 21 Sep' 25 THIS WEEK NE…" at bounding box center [266, 82] width 300 height 40
click at [169, 68] on img "back week" at bounding box center [168, 68] width 4 height 7
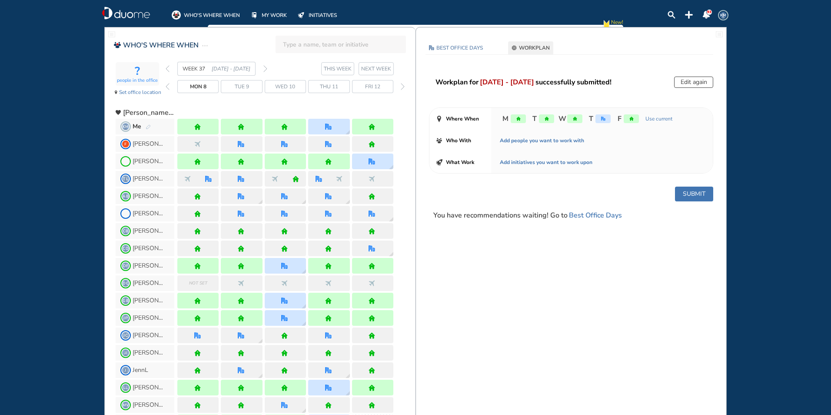
click at [695, 76] on div "BEST OFFICE DAYS WORKPLAN Mon 8 Sep No Location selected Set location Capacity …" at bounding box center [571, 134] width 310 height 186
click at [696, 82] on button "Edit again" at bounding box center [693, 81] width 39 height 11
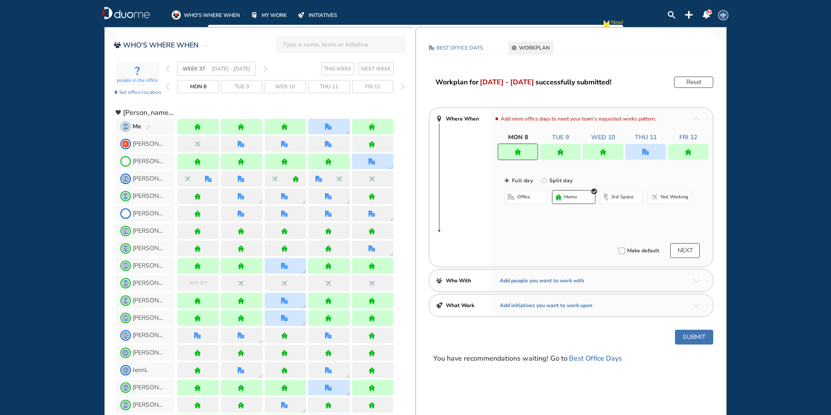
click at [654, 149] on div at bounding box center [645, 152] width 40 height 16
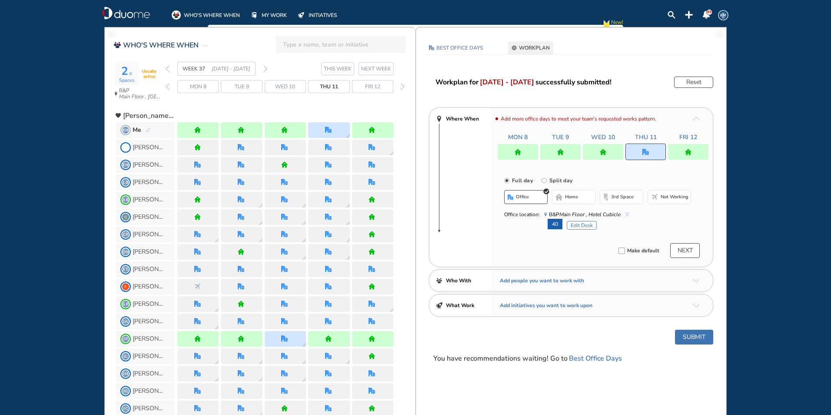
click at [580, 225] on button "Edit Desk" at bounding box center [582, 225] width 30 height 9
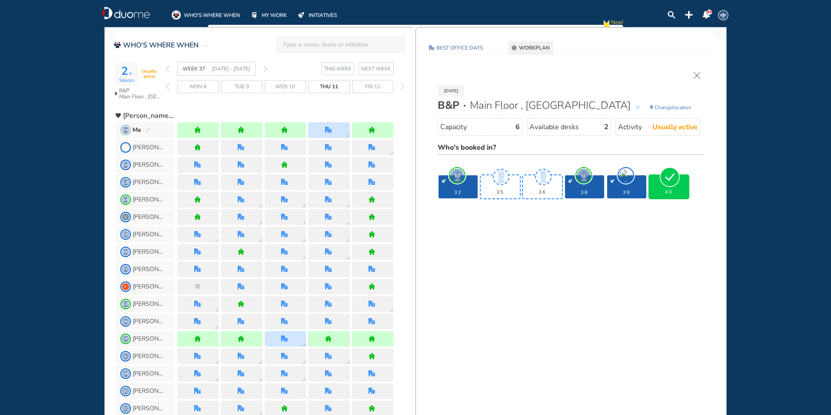
click at [696, 75] on img "cross-thin" at bounding box center [697, 75] width 7 height 7
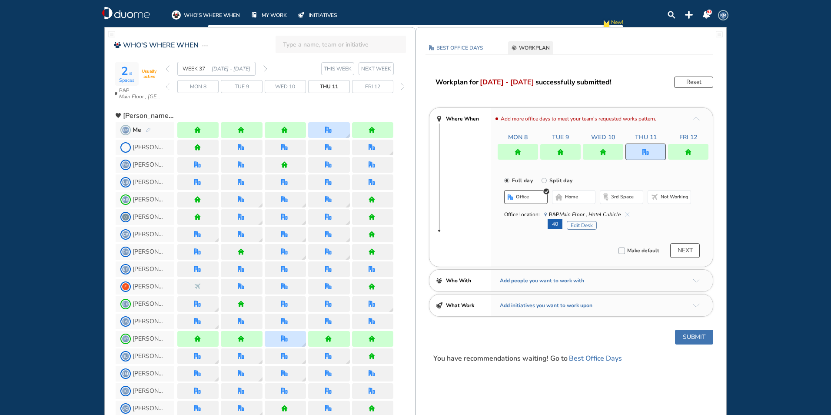
click at [725, 15] on span "KM" at bounding box center [723, 15] width 7 height 7
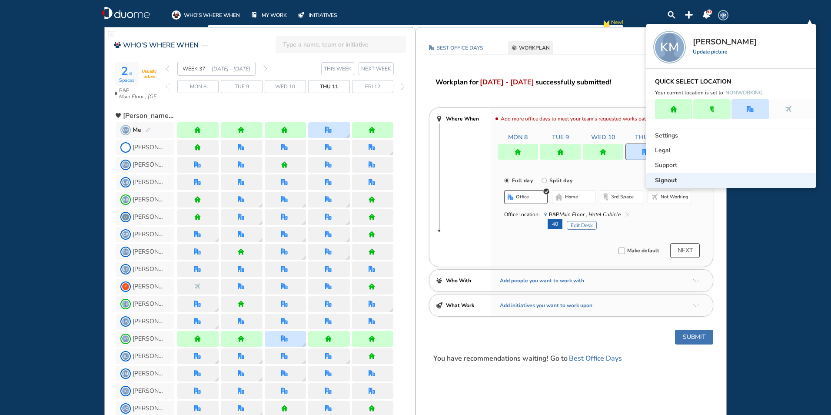
click at [663, 183] on span "Signout" at bounding box center [666, 180] width 22 height 9
